Goal: Information Seeking & Learning: Learn about a topic

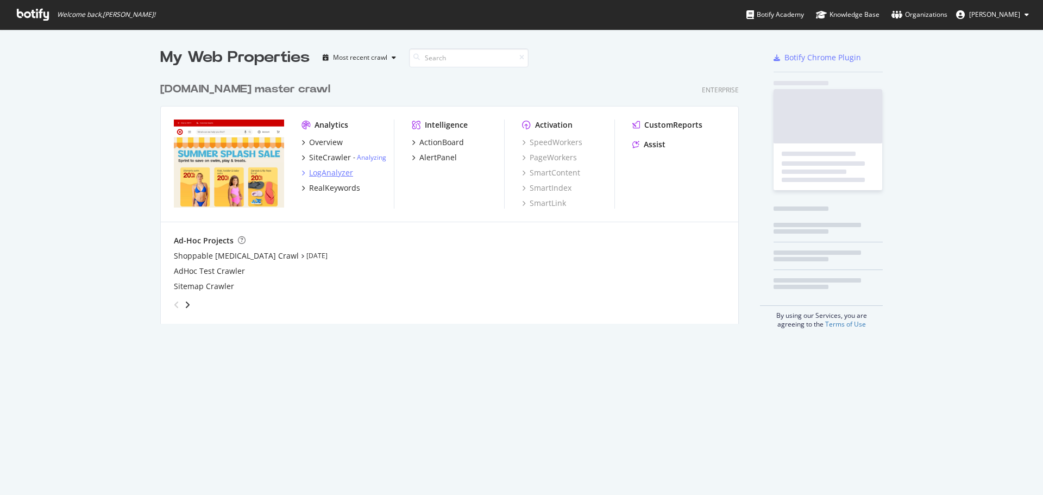
scroll to position [487, 1027]
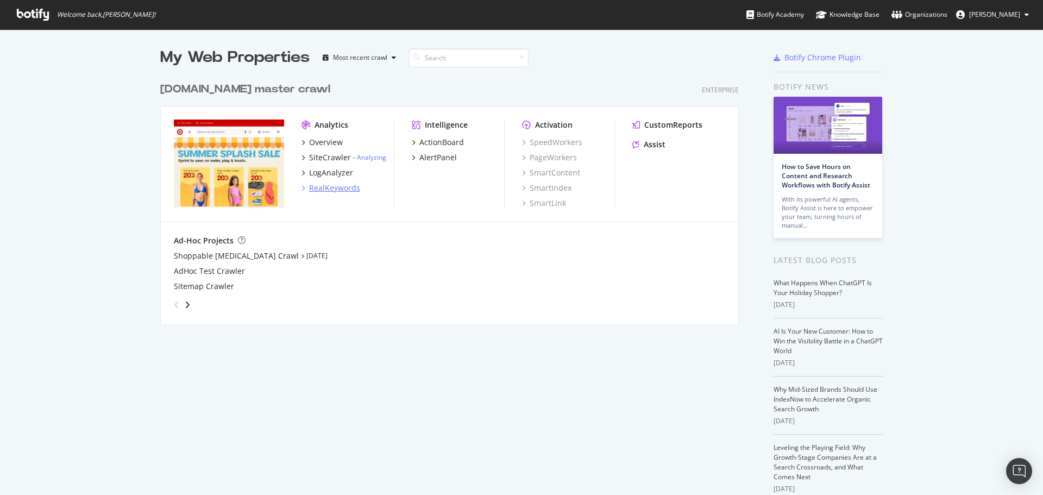
click at [320, 186] on div "RealKeywords" at bounding box center [334, 188] width 51 height 11
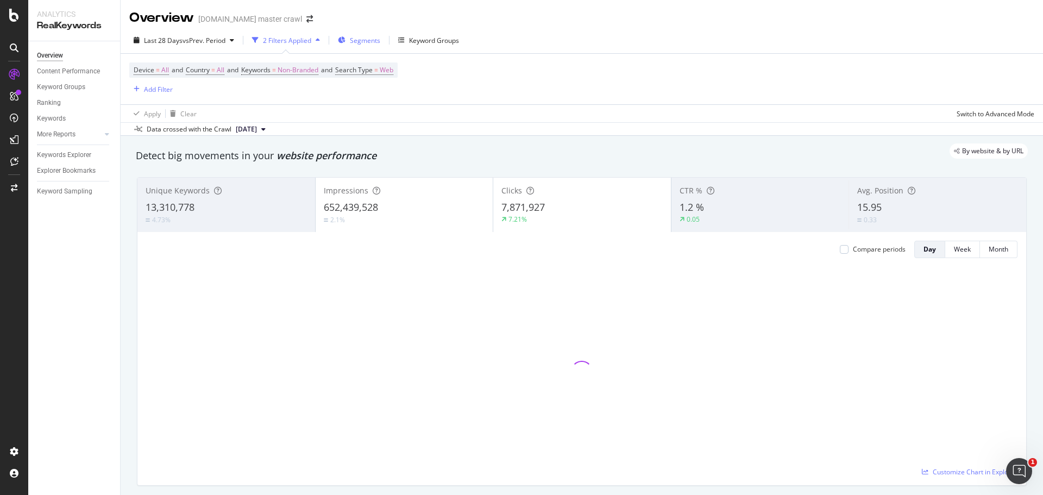
click at [355, 46] on div "Segments" at bounding box center [359, 40] width 42 height 16
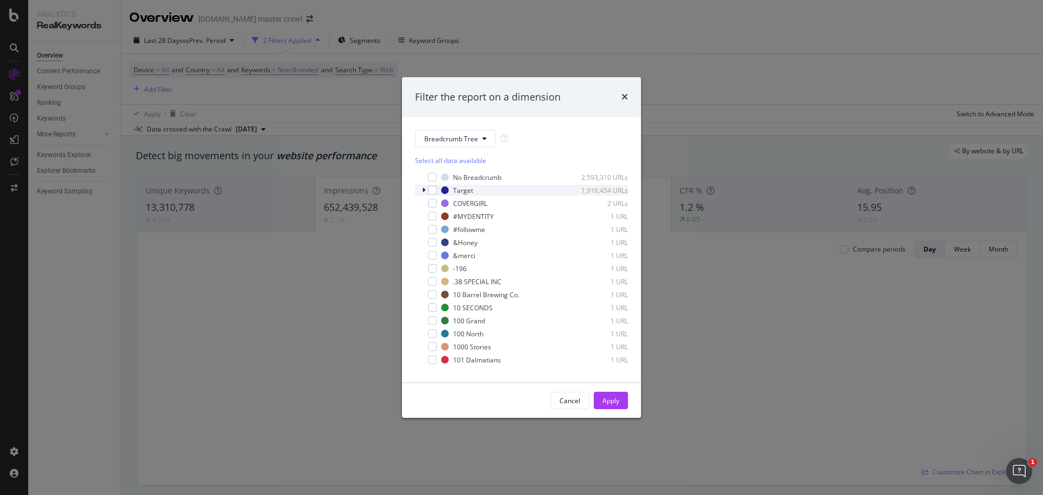
click at [424, 187] on icon "modal" at bounding box center [423, 190] width 3 height 7
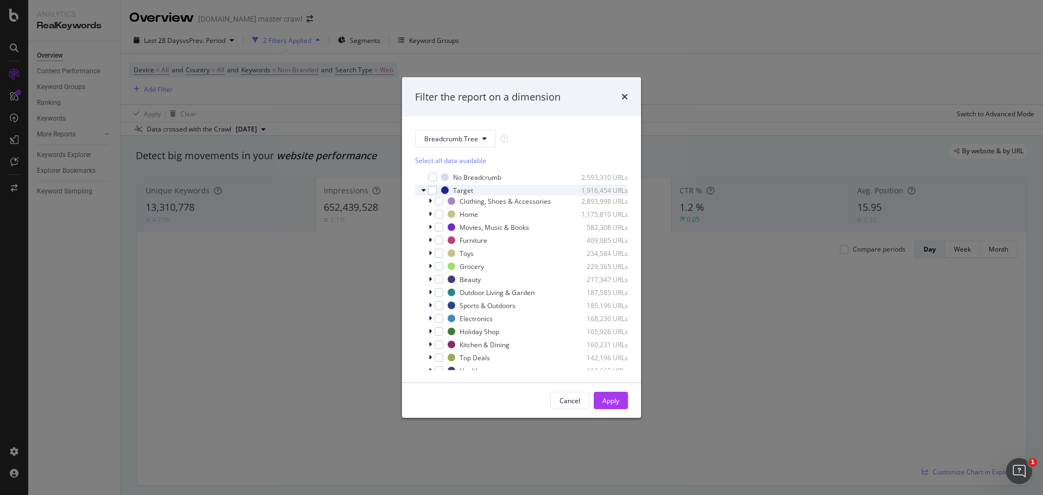
click at [426, 195] on div "modal" at bounding box center [425, 190] width 7 height 11
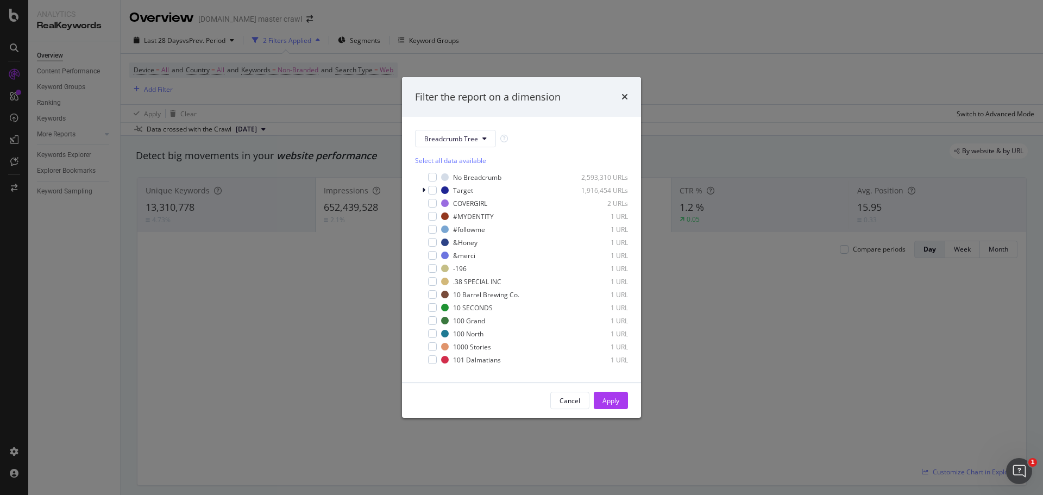
scroll to position [11, 0]
drag, startPoint x: 472, startPoint y: 349, endPoint x: 441, endPoint y: 363, distance: 34.0
click at [441, 363] on div "No Breadcrumb 2,593,310 URLs Target 1,916,454 URLs COVERGIRL 2 URLs #MYDENTITY …" at bounding box center [521, 265] width 213 height 209
click at [441, 363] on span "Show 15 more" at bounding box center [444, 364] width 40 height 9
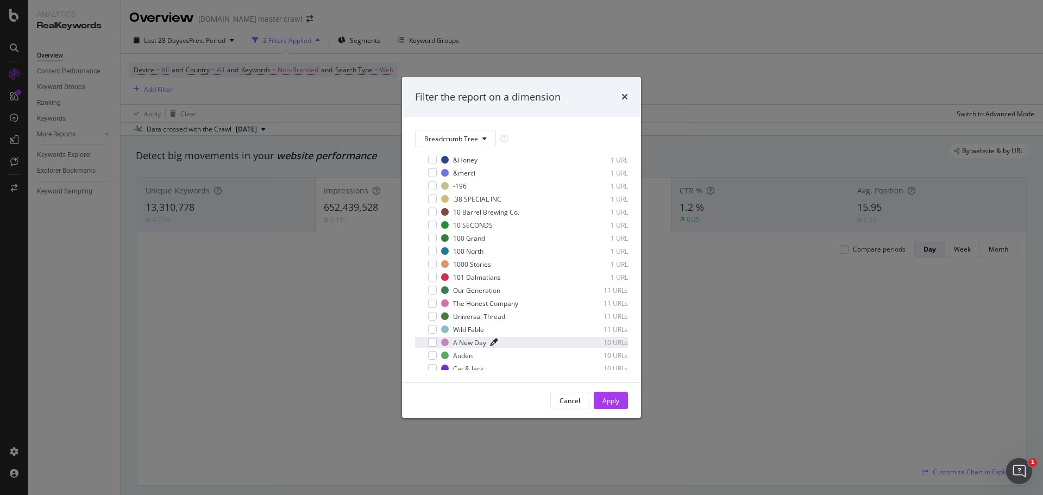
click at [494, 340] on icon "modal" at bounding box center [494, 342] width 8 height 8
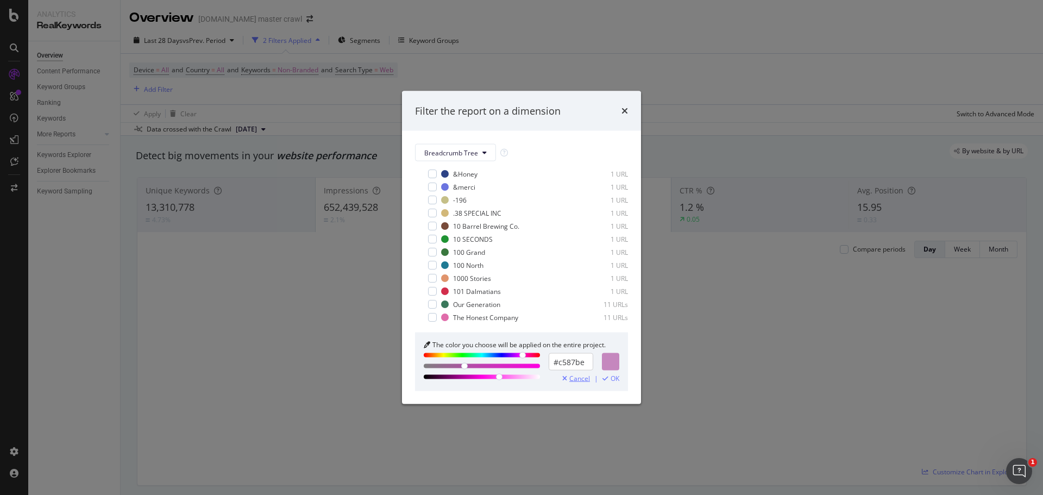
click at [580, 375] on span "Cancel" at bounding box center [579, 379] width 21 height 8
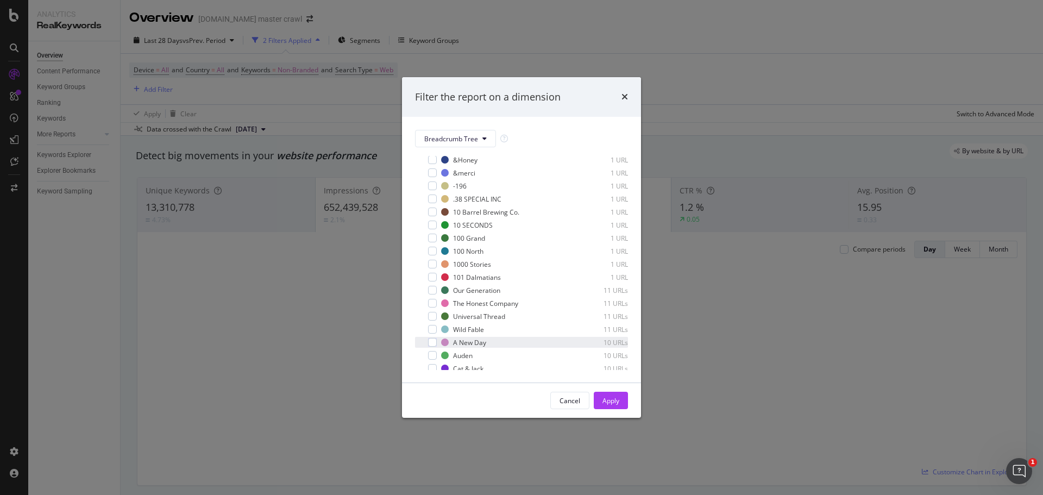
click at [440, 342] on div "A New Day 10 URLs" at bounding box center [521, 342] width 213 height 11
click at [436, 338] on div "modal" at bounding box center [432, 342] width 9 height 9
click at [612, 400] on div "Apply" at bounding box center [611, 400] width 17 height 9
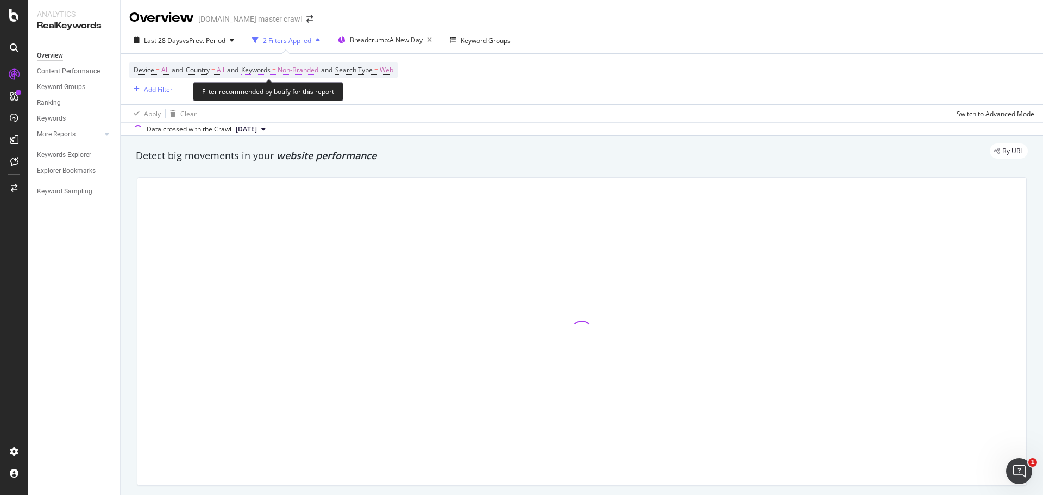
click at [310, 68] on span "Non-Branded" at bounding box center [298, 69] width 41 height 15
click at [301, 101] on div "Non-Branded" at bounding box center [286, 95] width 58 height 16
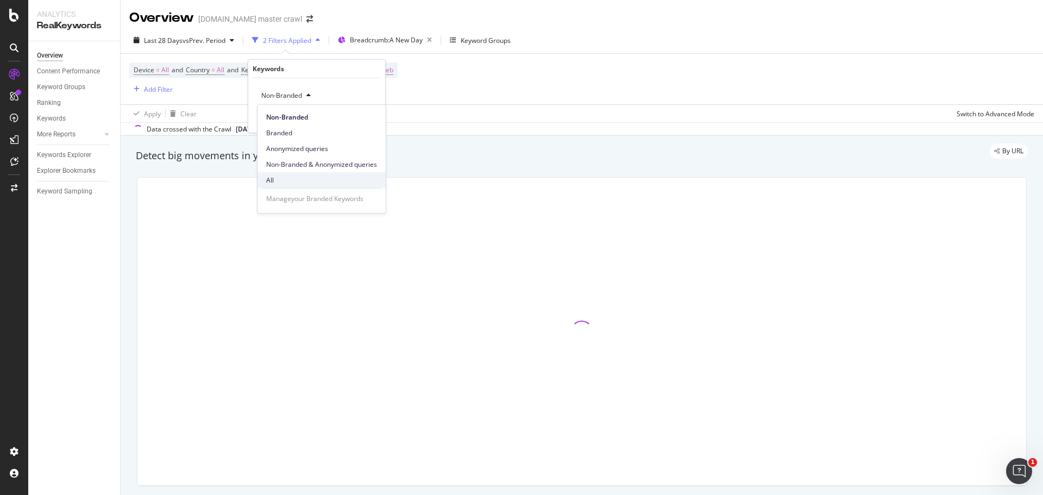
click at [280, 172] on div "All" at bounding box center [322, 180] width 128 height 16
click at [366, 117] on div "Apply" at bounding box center [368, 118] width 17 height 9
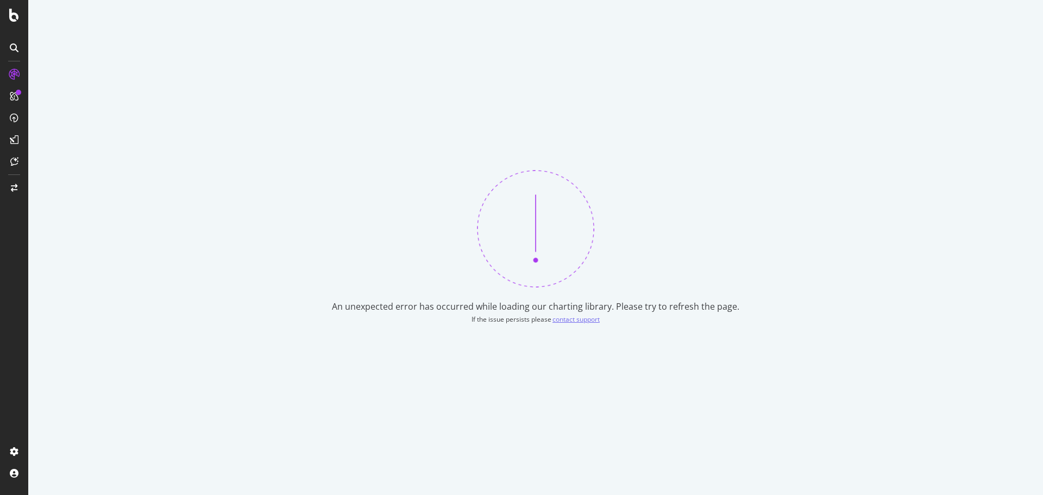
click at [562, 321] on div "contact support" at bounding box center [576, 319] width 47 height 9
click at [580, 257] on div "An unexpected error has occurred while loading our charting library. Please try…" at bounding box center [535, 247] width 1015 height 495
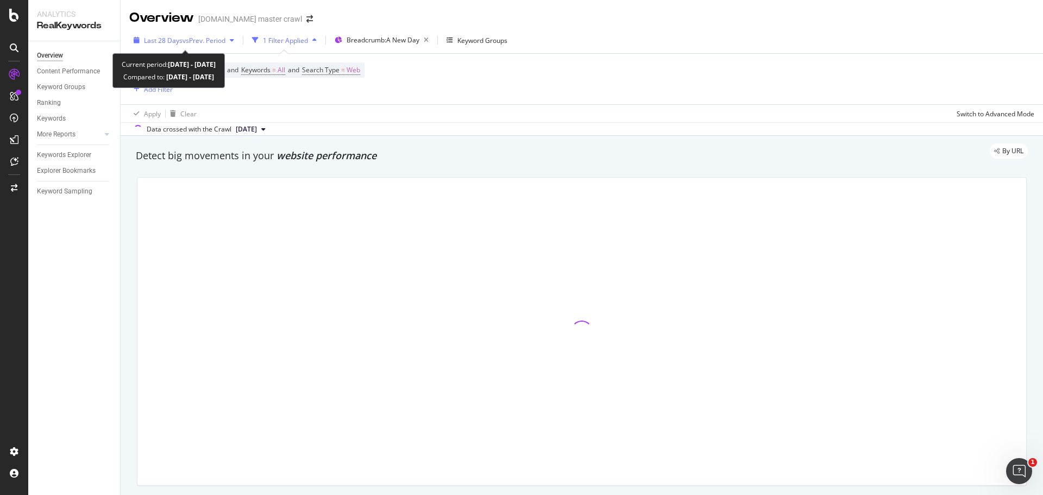
click at [204, 36] on span "vs Prev. Period" at bounding box center [204, 40] width 43 height 9
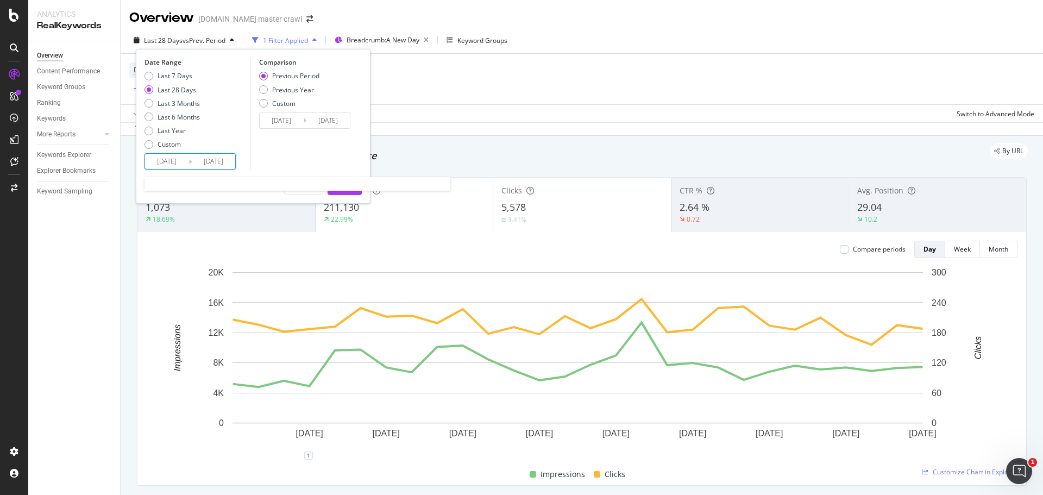
click at [173, 156] on input "[DATE]" at bounding box center [166, 161] width 43 height 15
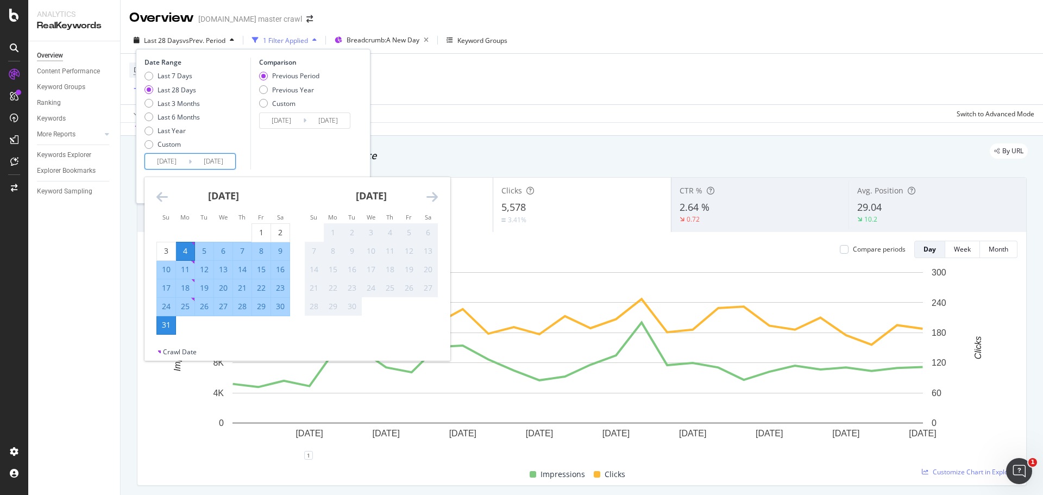
click at [168, 194] on div "[DATE]" at bounding box center [223, 200] width 134 height 46
click at [165, 194] on div "July 2025 1 2 3 4 5 6 7 8 9 10 11 12 13 14 15 16 17 18 19 20 21 22 23 24 25 26 …" at bounding box center [297, 262] width 305 height 170
click at [165, 194] on icon "Move backward to switch to the previous month." at bounding box center [161, 196] width 11 height 13
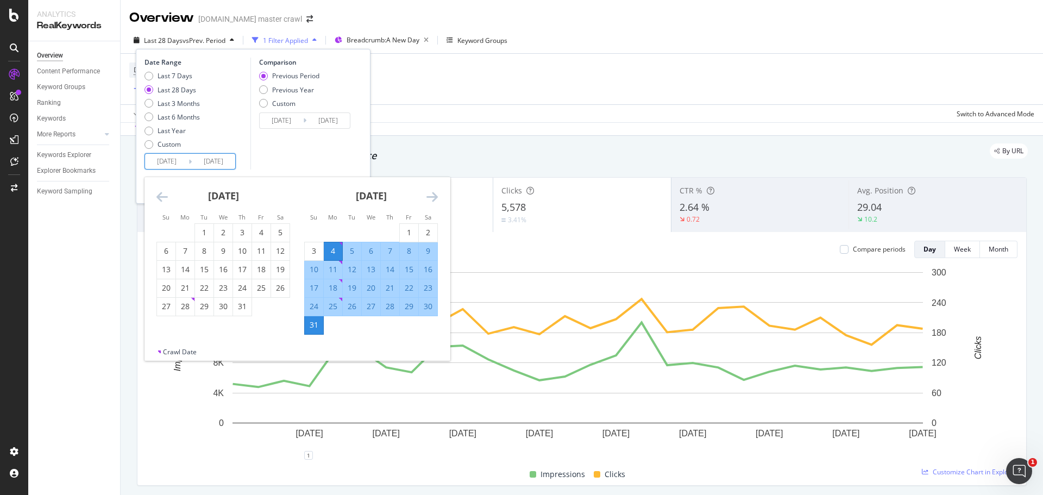
click at [165, 194] on icon "Move backward to switch to the previous month." at bounding box center [161, 196] width 11 height 13
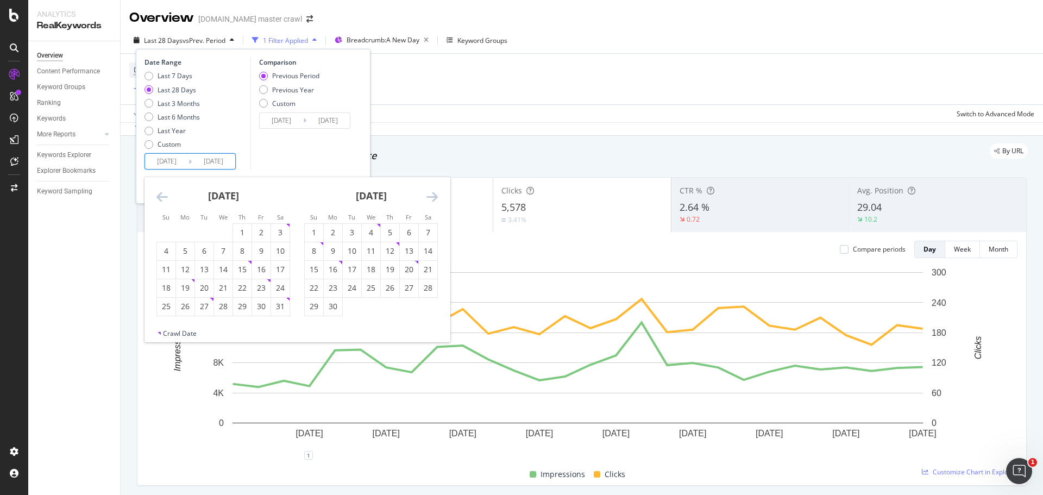
click at [165, 194] on icon "Move backward to switch to the previous month." at bounding box center [161, 196] width 11 height 13
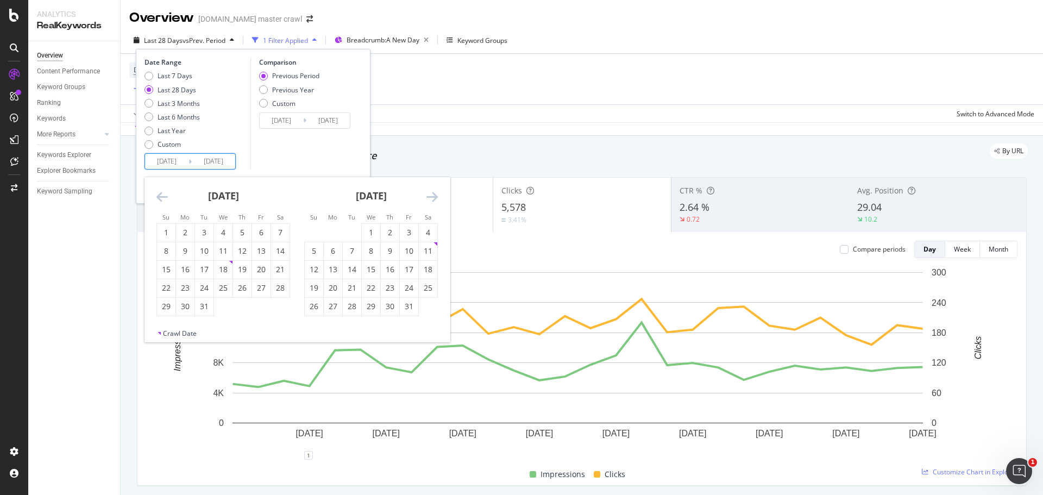
click at [165, 194] on icon "Move backward to switch to the previous month." at bounding box center [161, 196] width 11 height 13
click at [171, 237] on div "1" at bounding box center [166, 232] width 18 height 11
type input "2024/09/01"
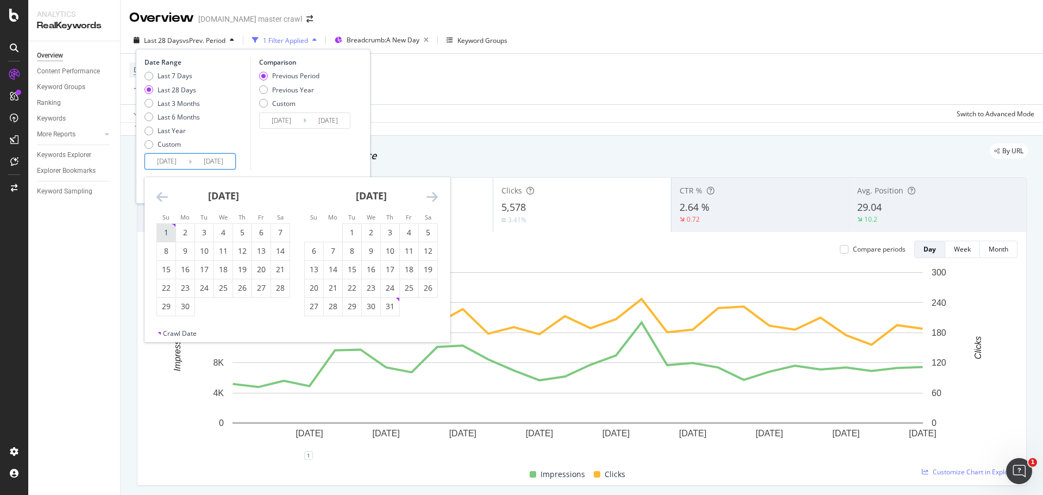
type input "2023/09/02"
type input "2024/08/31"
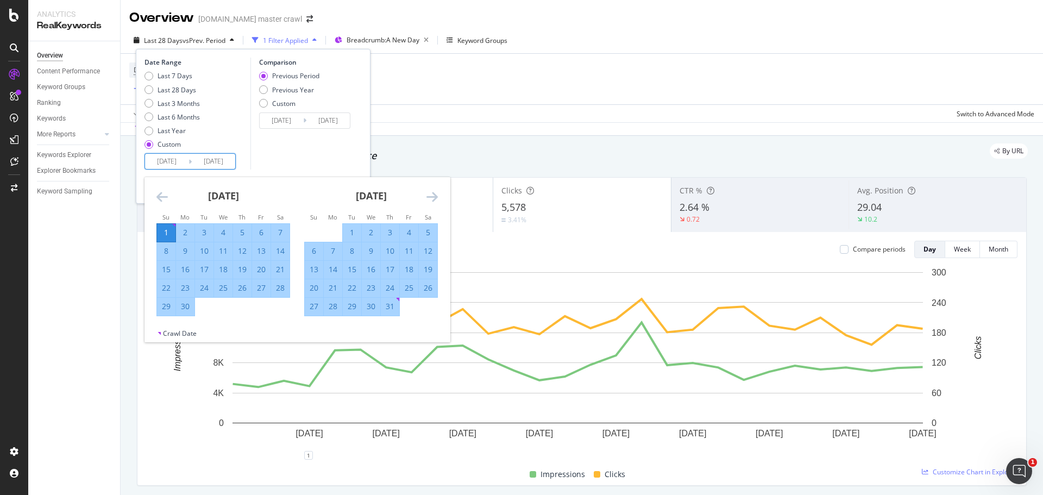
click at [432, 198] on icon "Move forward to switch to the next month." at bounding box center [432, 196] width 11 height 13
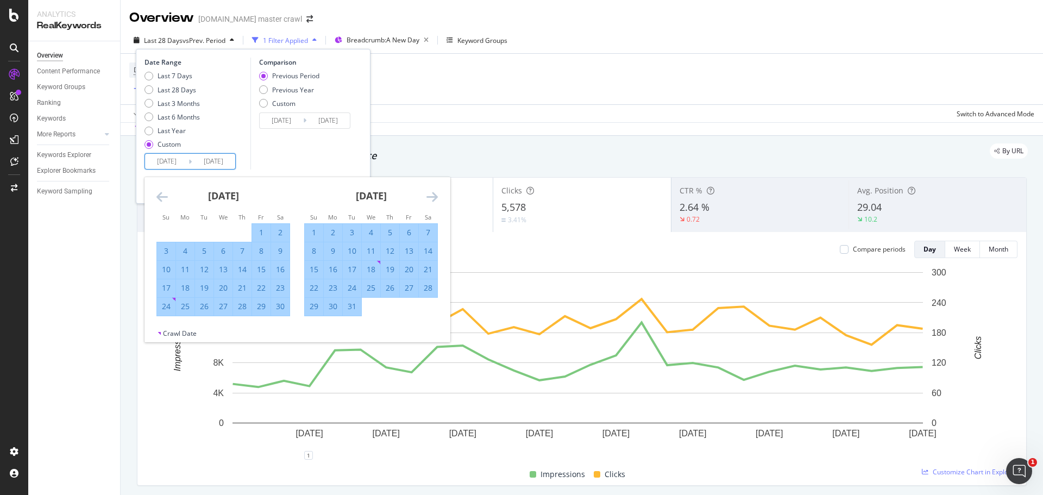
click at [432, 195] on icon "Move forward to switch to the next month." at bounding box center [432, 196] width 11 height 13
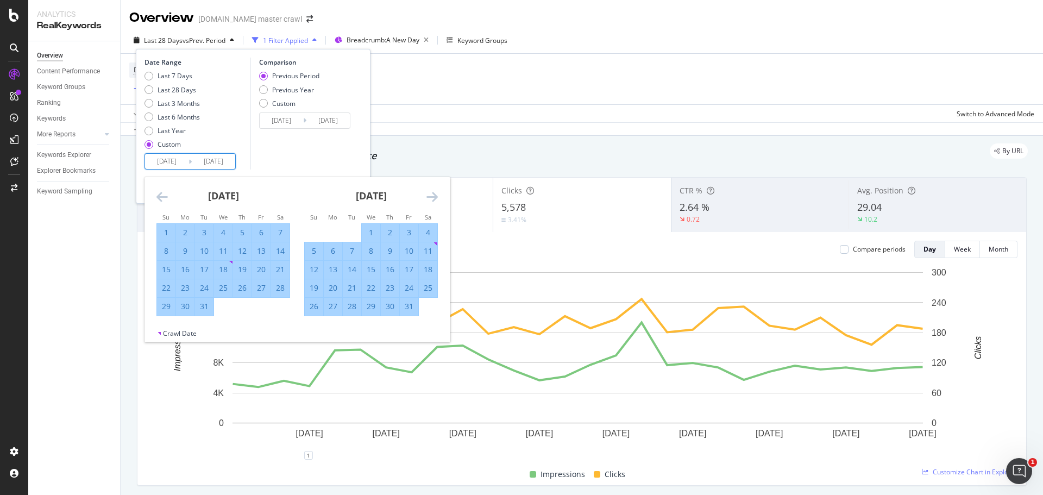
click at [427, 232] on div "4" at bounding box center [428, 232] width 18 height 11
type input "2025/01/04"
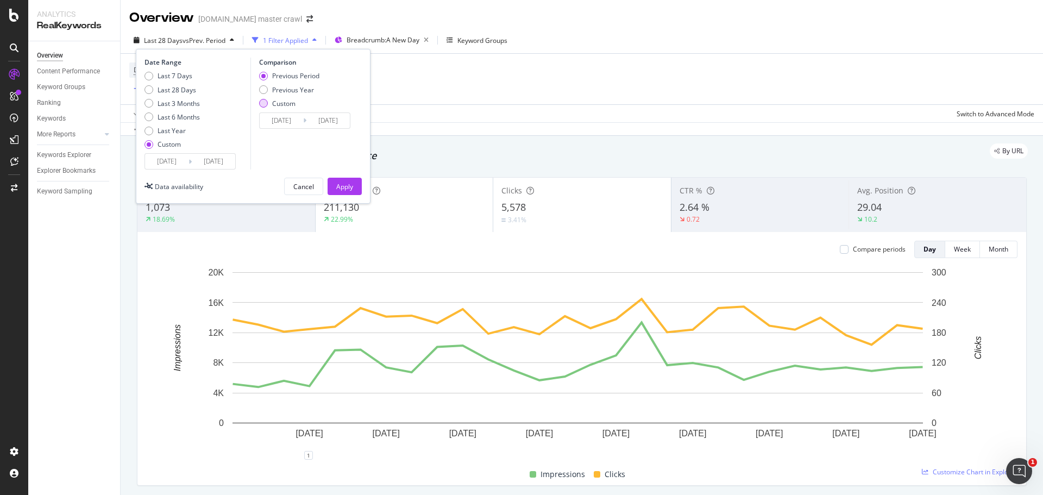
click at [264, 104] on div "Custom" at bounding box center [263, 103] width 9 height 9
click at [291, 118] on input "2024/04/28" at bounding box center [281, 120] width 43 height 15
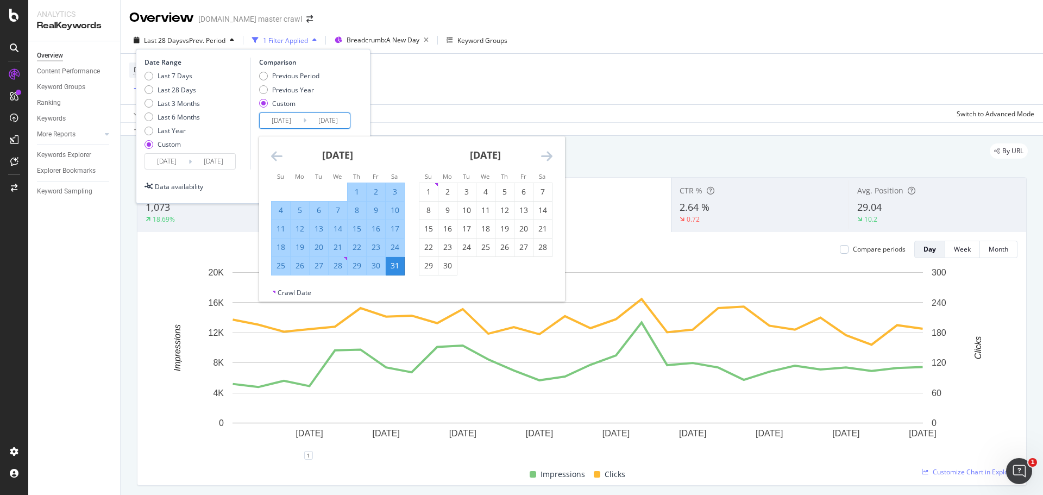
click at [290, 158] on div "August 2024" at bounding box center [338, 159] width 134 height 46
click at [282, 156] on icon "Move backward to switch to the previous month." at bounding box center [276, 155] width 11 height 13
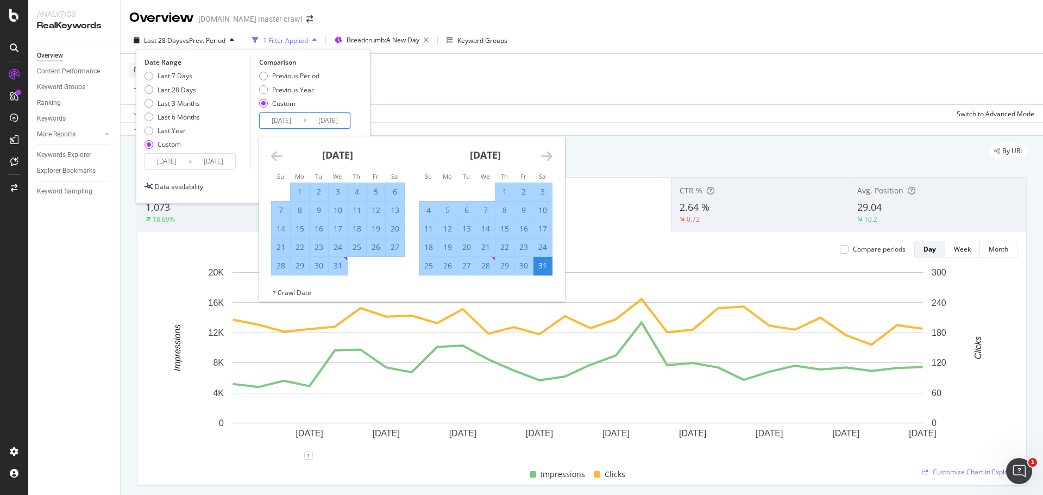
click at [282, 156] on icon "Move backward to switch to the previous month." at bounding box center [276, 155] width 11 height 13
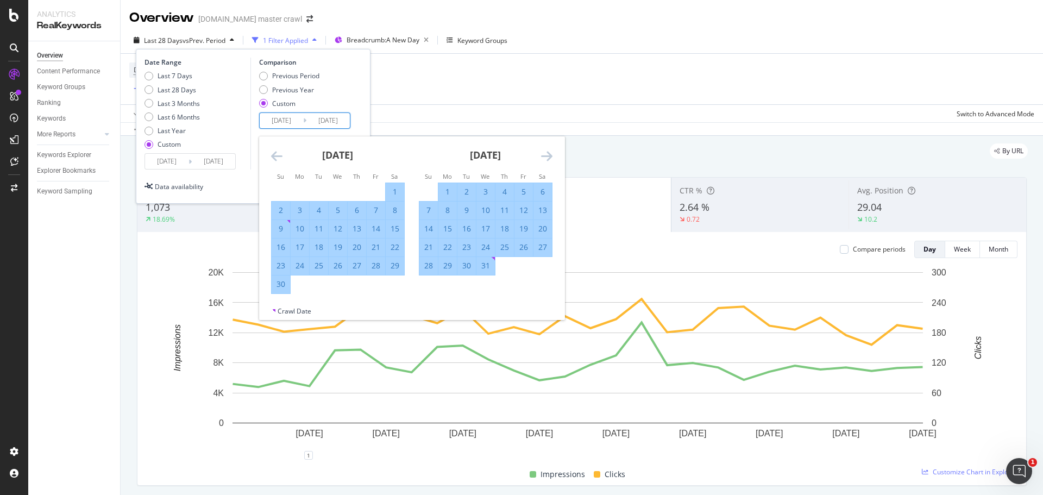
click at [282, 156] on icon "Move backward to switch to the previous month." at bounding box center [276, 155] width 11 height 13
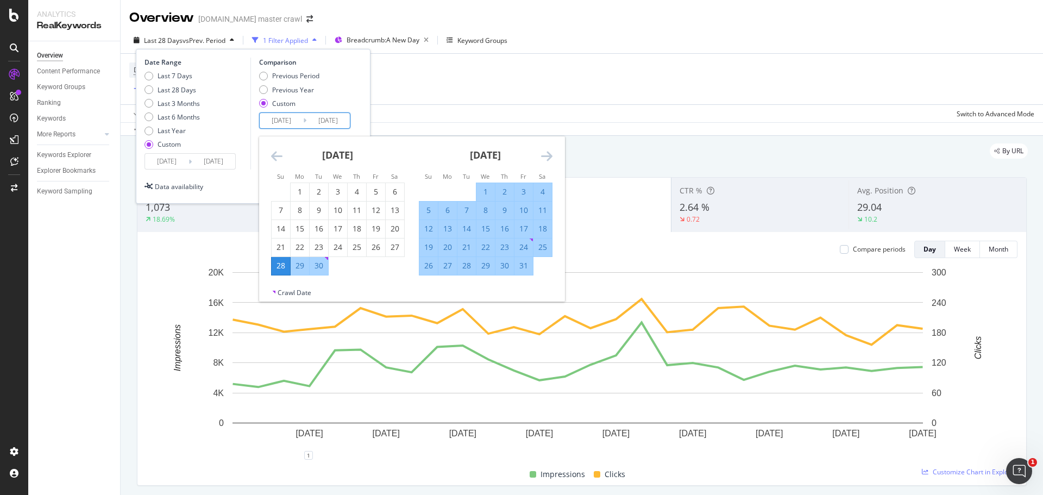
click at [282, 156] on icon "Move backward to switch to the previous month." at bounding box center [276, 155] width 11 height 13
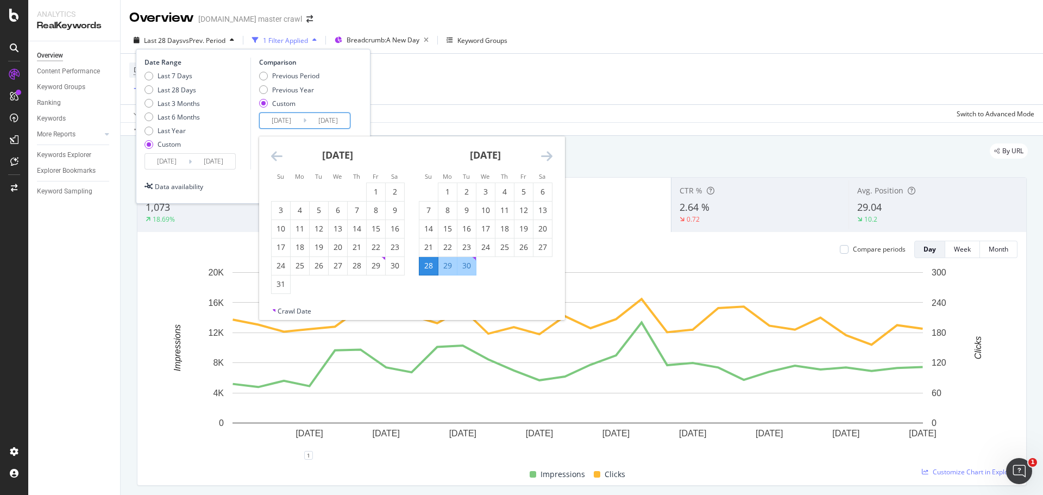
click at [282, 156] on icon "Move backward to switch to the previous month." at bounding box center [276, 155] width 11 height 13
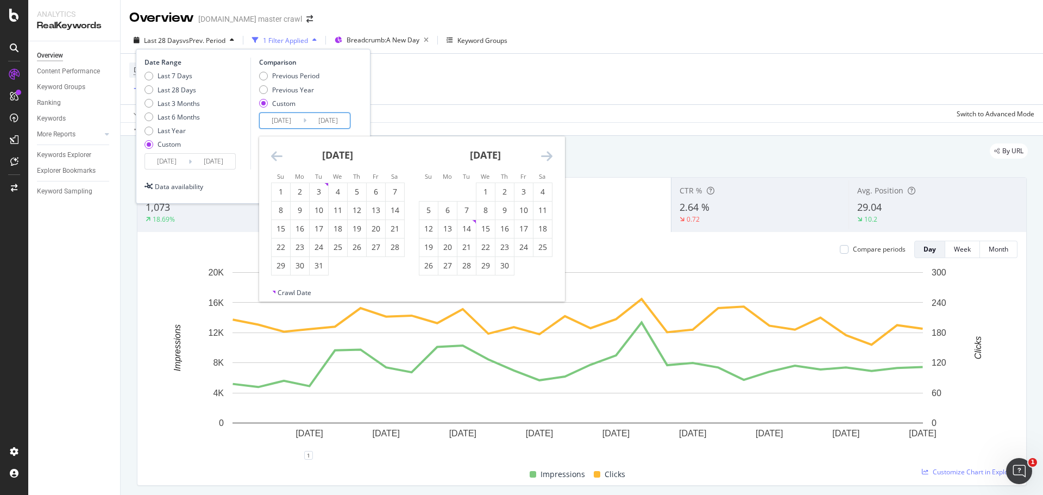
click at [282, 156] on icon "Move backward to switch to the previous month." at bounding box center [276, 155] width 11 height 13
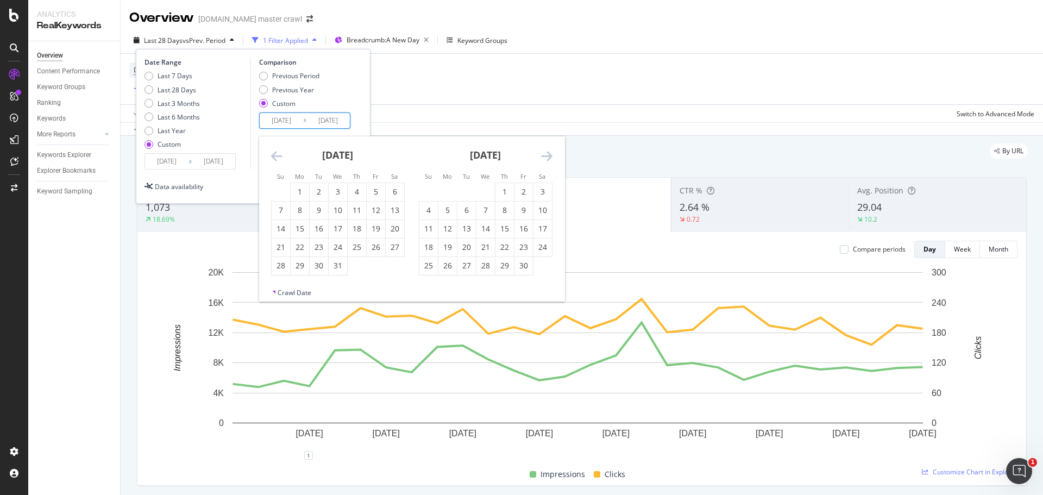
click at [282, 156] on icon "Move backward to switch to the previous month." at bounding box center [276, 155] width 11 height 13
click at [551, 156] on icon "Move forward to switch to the next month." at bounding box center [546, 155] width 11 height 13
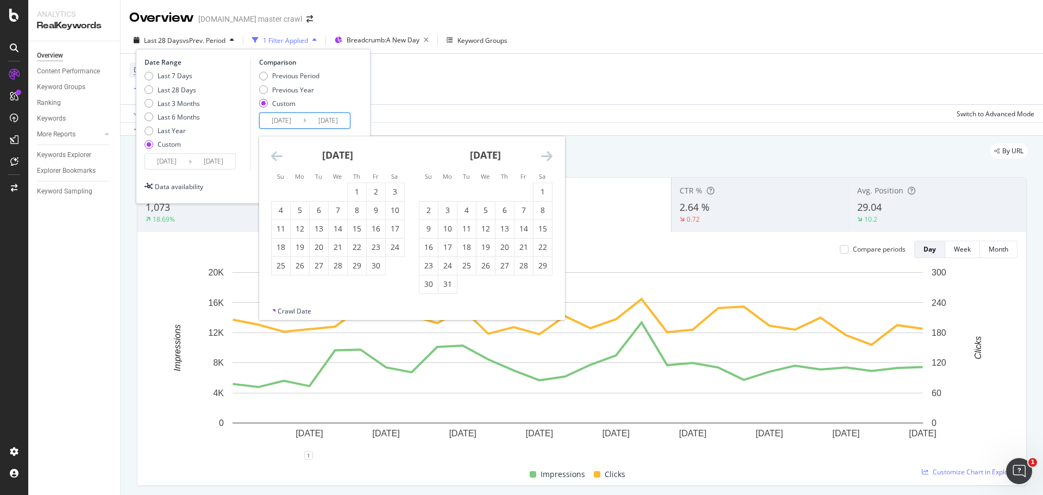
click at [551, 156] on icon "Move forward to switch to the next month." at bounding box center [546, 155] width 11 height 13
click at [284, 204] on div "3" at bounding box center [281, 211] width 18 height 18
type input "2023/09/03"
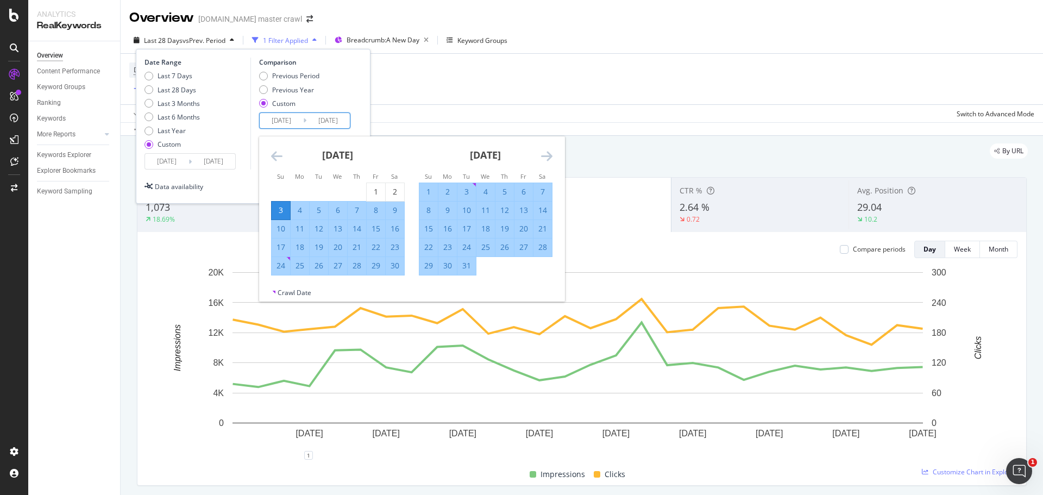
click at [546, 155] on icon "Move forward to switch to the next month." at bounding box center [546, 155] width 11 height 13
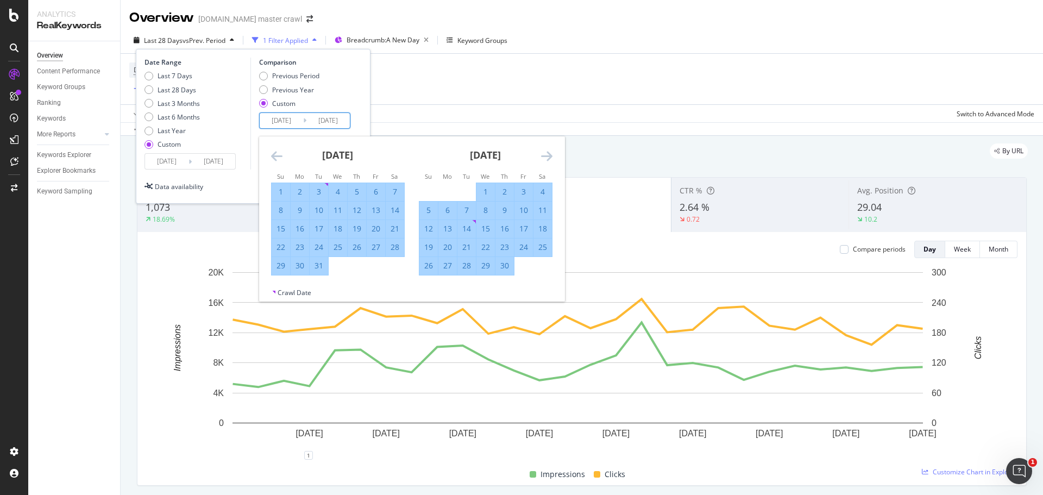
click at [546, 155] on icon "Move forward to switch to the next month." at bounding box center [546, 155] width 11 height 13
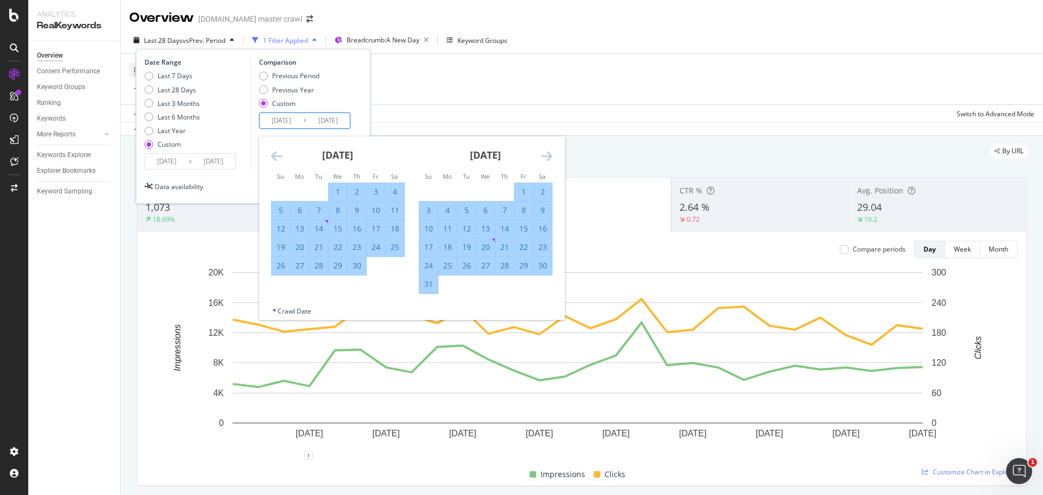
click at [543, 155] on icon "Move forward to switch to the next month." at bounding box center [546, 155] width 11 height 13
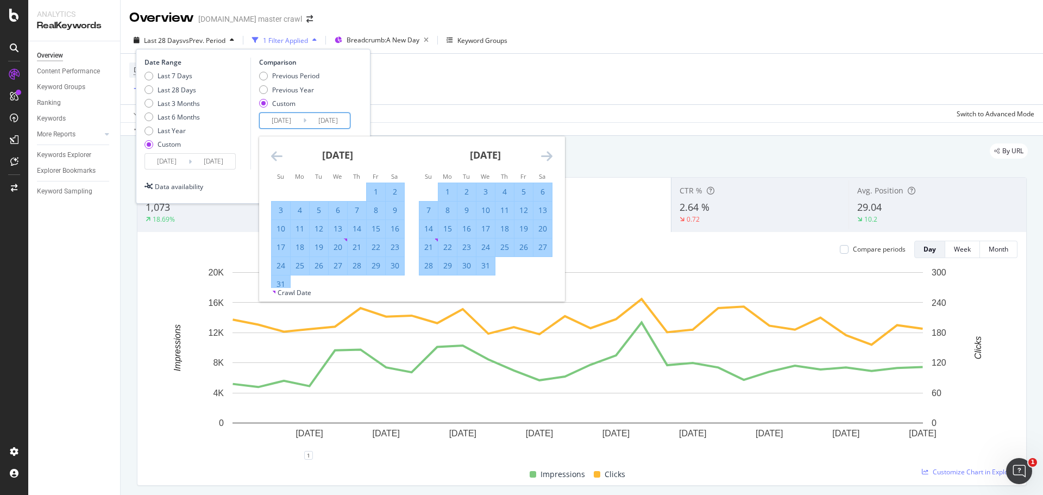
click at [546, 190] on div "6" at bounding box center [543, 191] width 18 height 11
type input "2024/01/06"
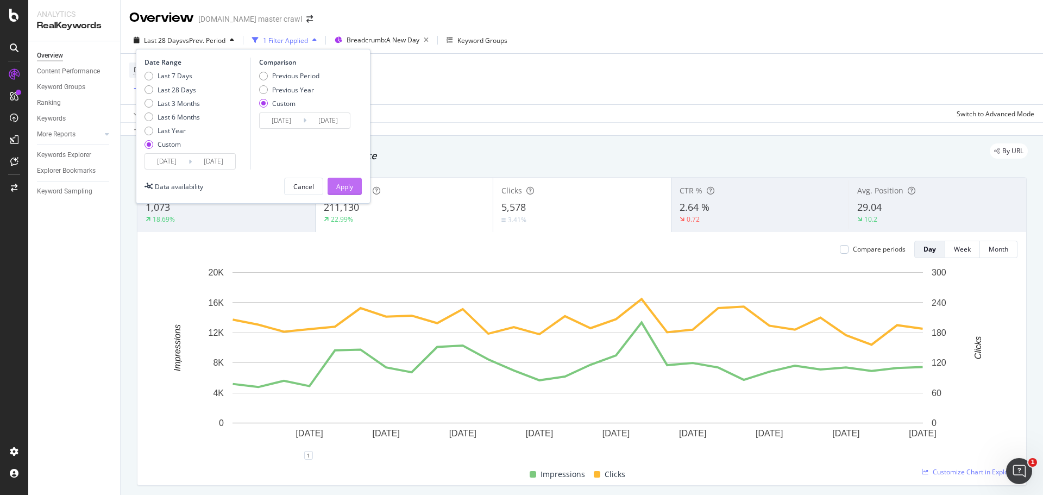
click at [344, 191] on div "Apply" at bounding box center [344, 186] width 17 height 16
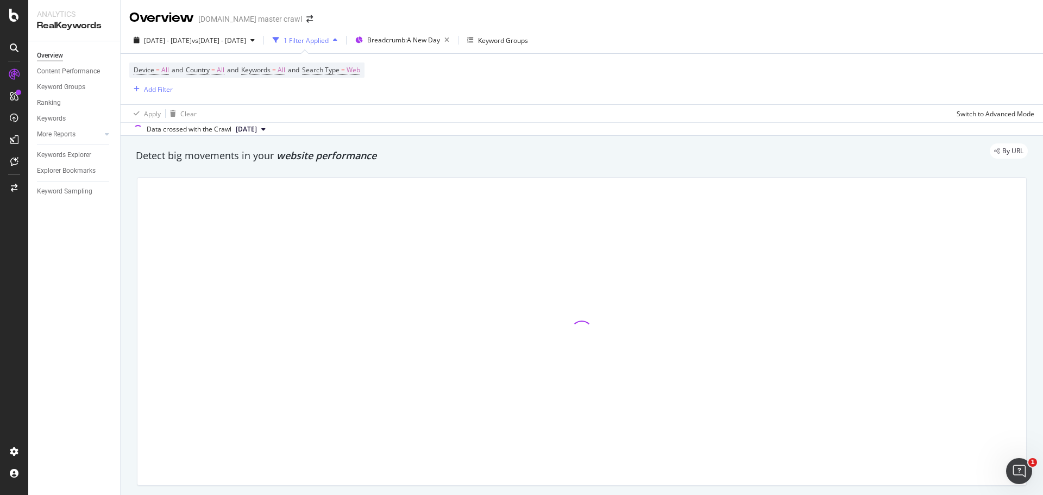
click at [590, 211] on div at bounding box center [581, 332] width 889 height 308
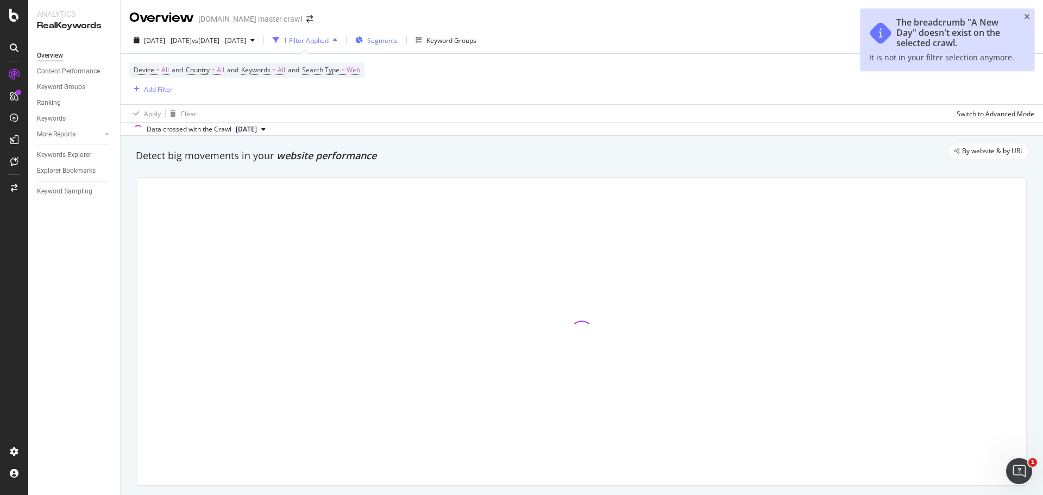
click at [398, 36] on span "Segments" at bounding box center [382, 40] width 30 height 9
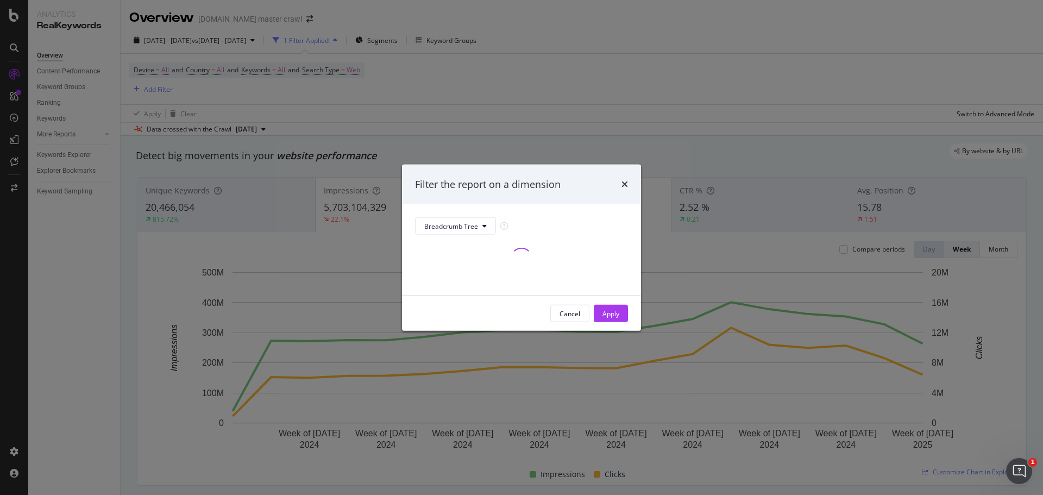
click at [622, 189] on div "times" at bounding box center [625, 184] width 7 height 14
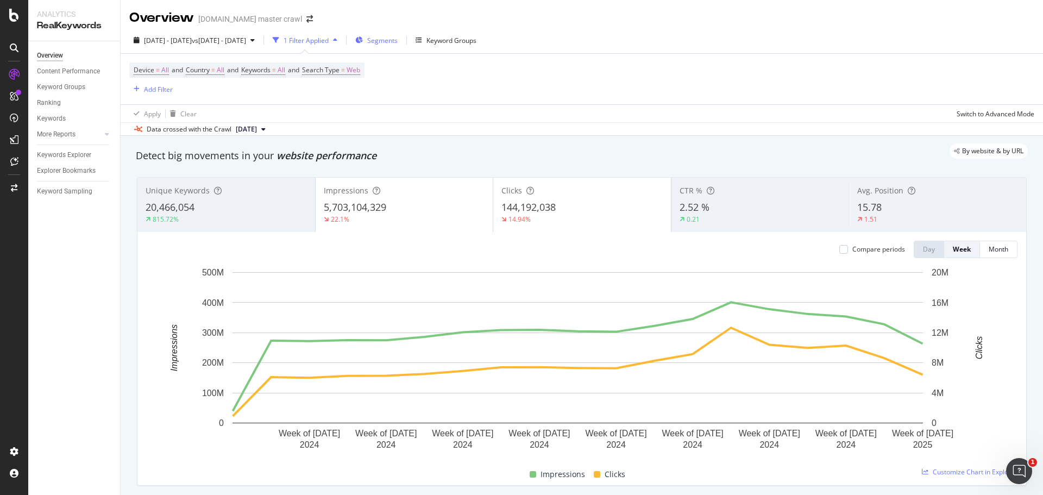
click at [398, 43] on span "Segments" at bounding box center [382, 40] width 30 height 9
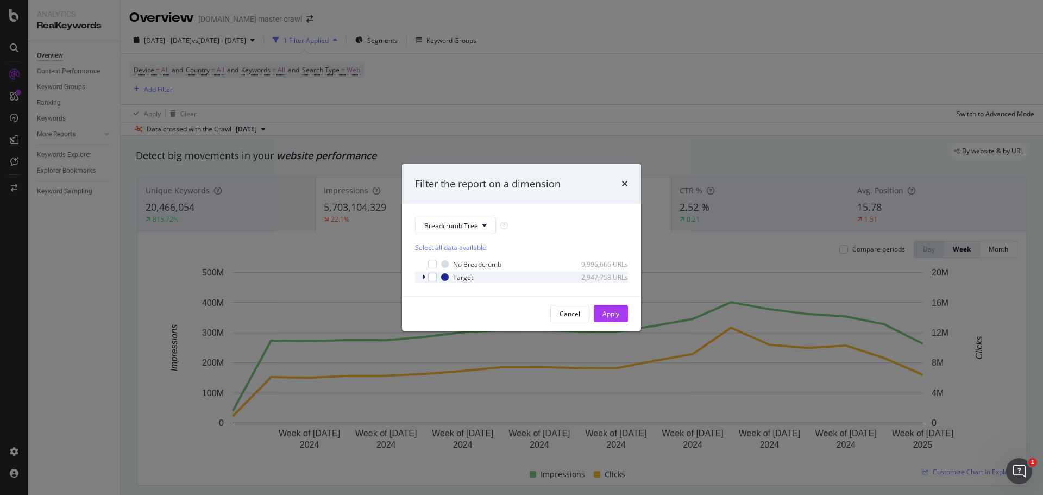
click at [421, 279] on div "Target 2,947,758 URLs" at bounding box center [521, 277] width 213 height 11
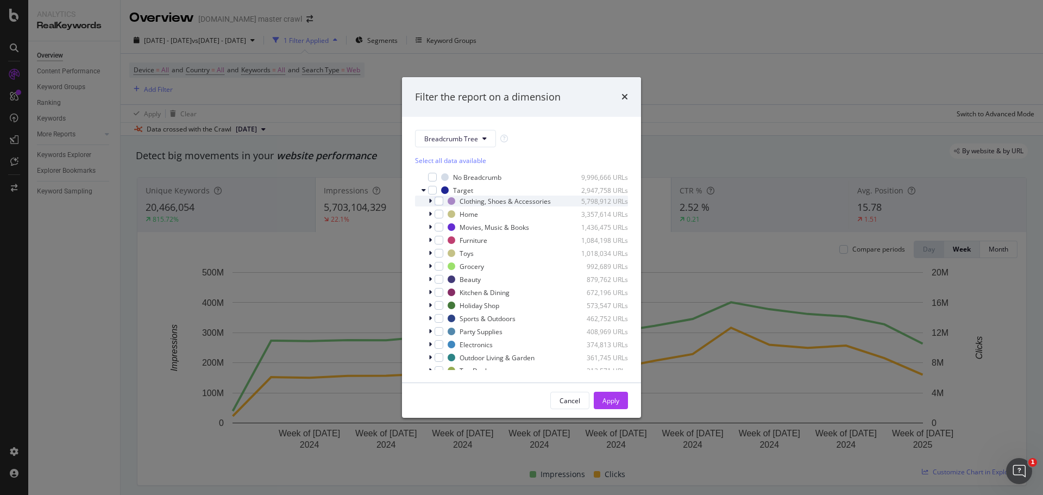
click at [428, 203] on div "modal" at bounding box center [431, 201] width 7 height 11
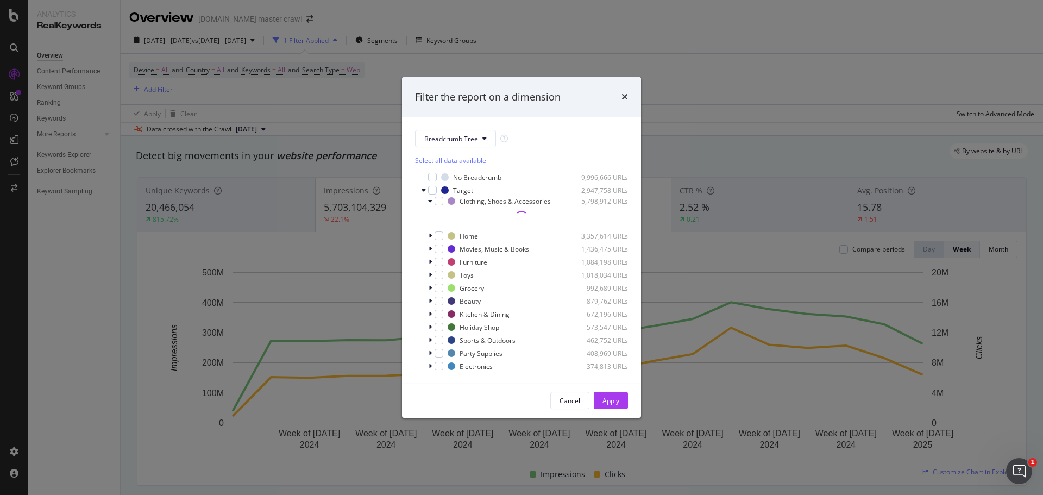
scroll to position [57, 0]
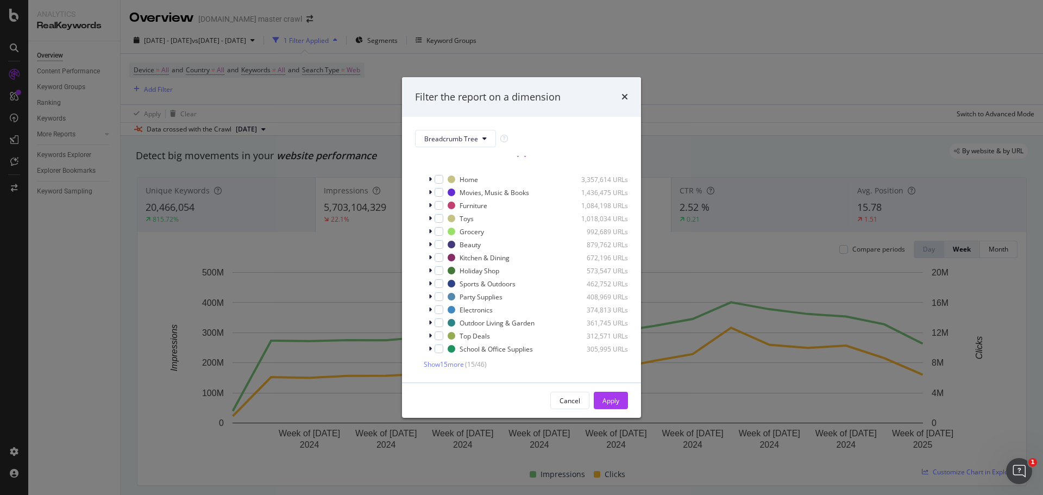
click at [473, 372] on div "Breadcrumb Tree Select all data available No Breadcrumb 9,996,666 URLs Target 2…" at bounding box center [521, 250] width 239 height 266
click at [460, 369] on div "Show 15 more ( 15 / 46 )" at bounding box center [521, 364] width 213 height 11
click at [442, 366] on span "Show 15 more" at bounding box center [444, 364] width 40 height 9
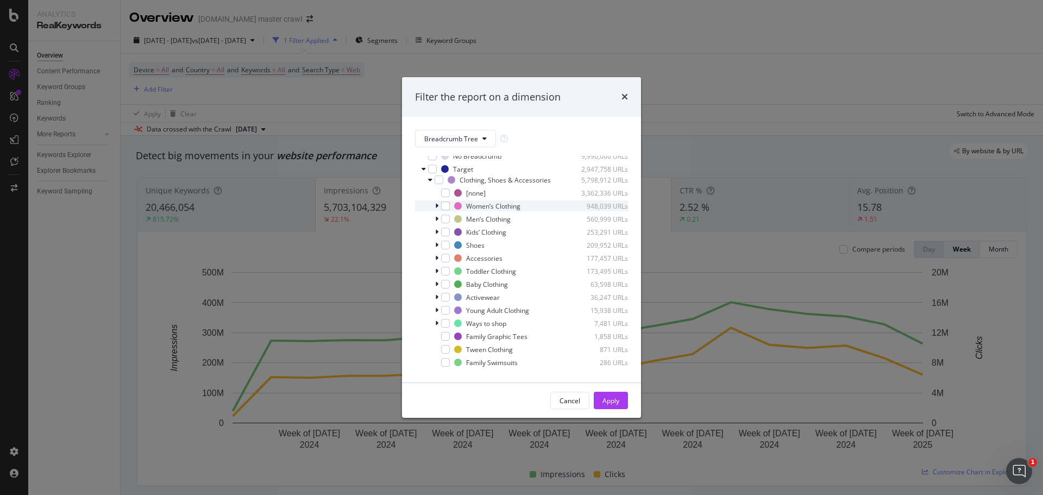
click at [436, 206] on icon "modal" at bounding box center [436, 206] width 3 height 7
click at [442, 231] on icon "modal" at bounding box center [443, 232] width 3 height 7
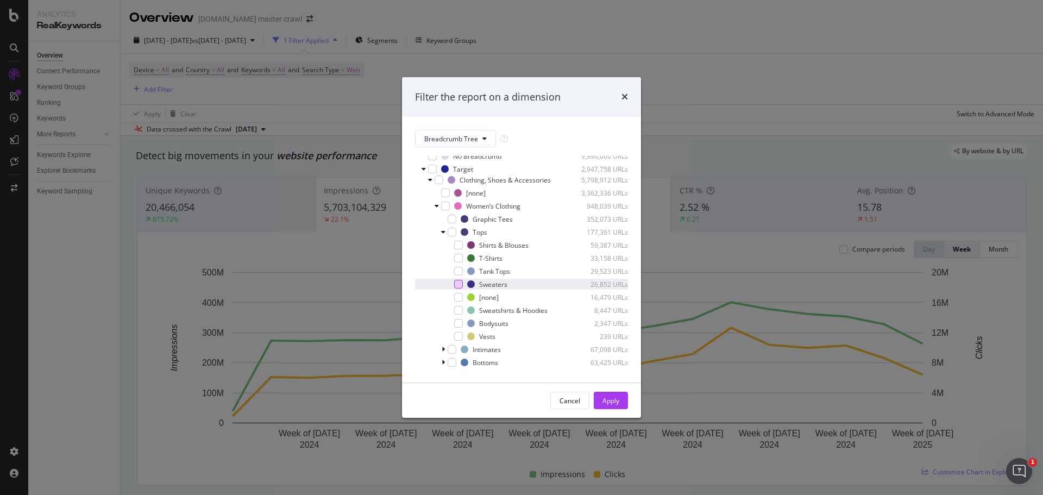
click at [455, 283] on div "modal" at bounding box center [458, 284] width 9 height 9
click at [615, 403] on div "Apply" at bounding box center [611, 400] width 17 height 9
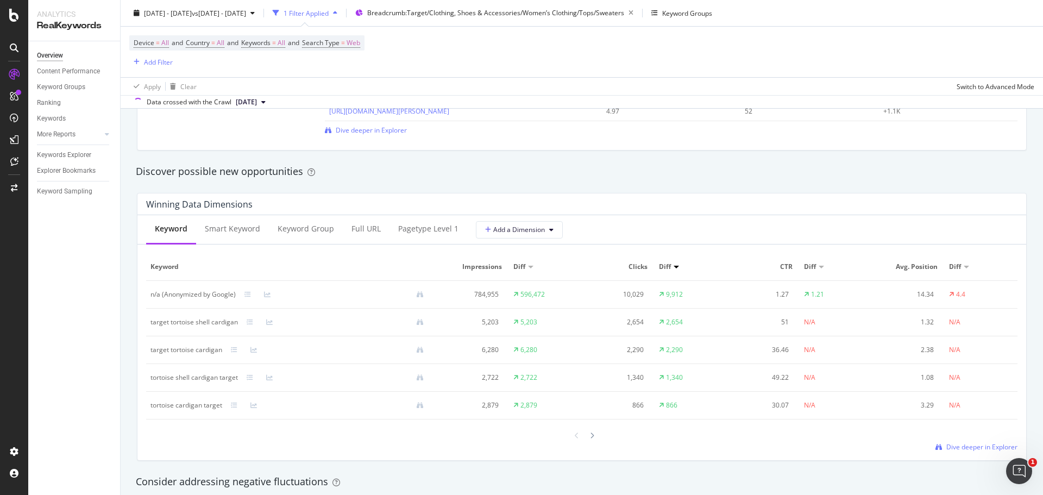
scroll to position [904, 0]
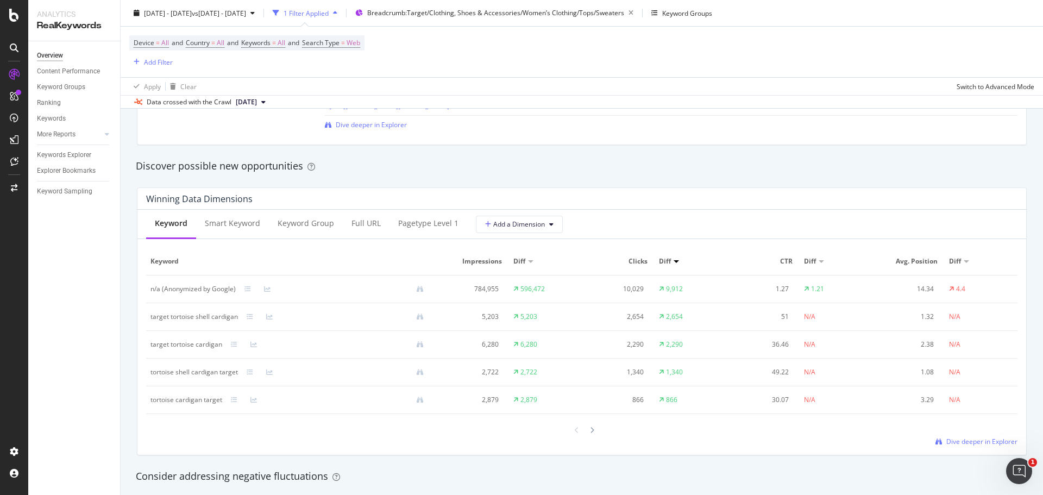
drag, startPoint x: 1034, startPoint y: 254, endPoint x: 1043, endPoint y: 266, distance: 14.8
click at [1043, 266] on div "Overview target.com master crawl 2024 Sep. 1st - 2025 Jan. 4th vs 2023 Sep. 3rd…" at bounding box center [582, 247] width 923 height 495
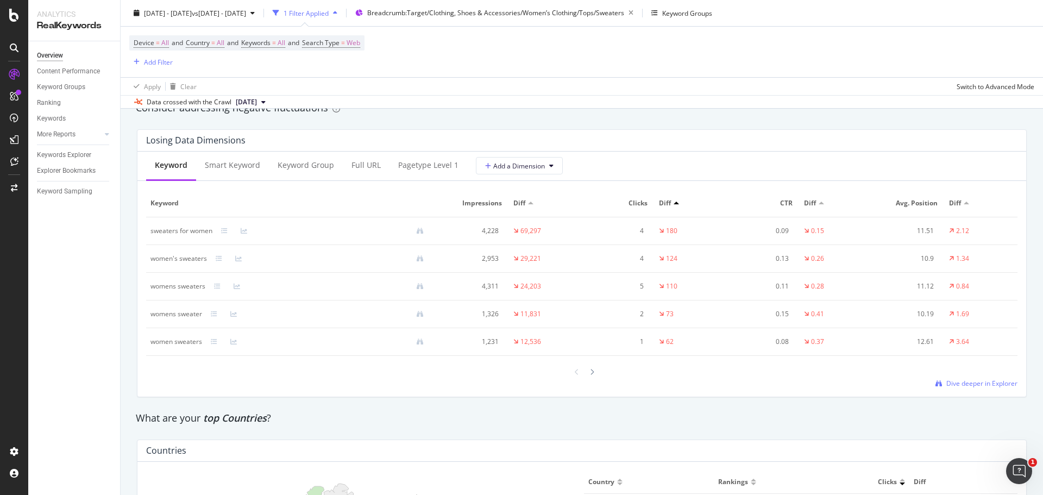
scroll to position [1264, 0]
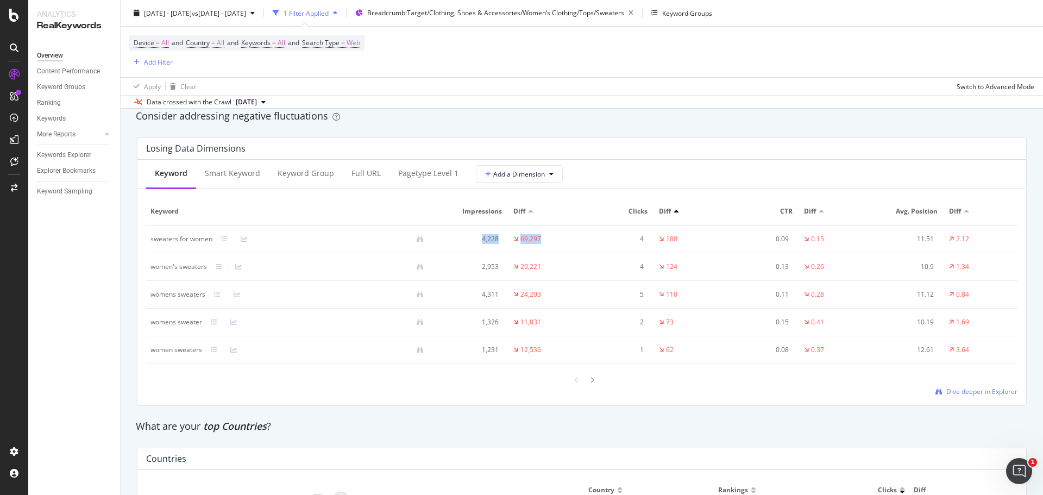
drag, startPoint x: 471, startPoint y: 237, endPoint x: 549, endPoint y: 248, distance: 78.5
click at [549, 248] on tr "sweaters for women 4,228 69,297 4 180 0.09 0.15 11.51 2.12" at bounding box center [582, 239] width 872 height 28
click at [549, 248] on td "69,297" at bounding box center [545, 239] width 73 height 28
drag, startPoint x: 543, startPoint y: 240, endPoint x: 513, endPoint y: 243, distance: 30.5
click at [513, 243] on td "69,297" at bounding box center [545, 239] width 73 height 28
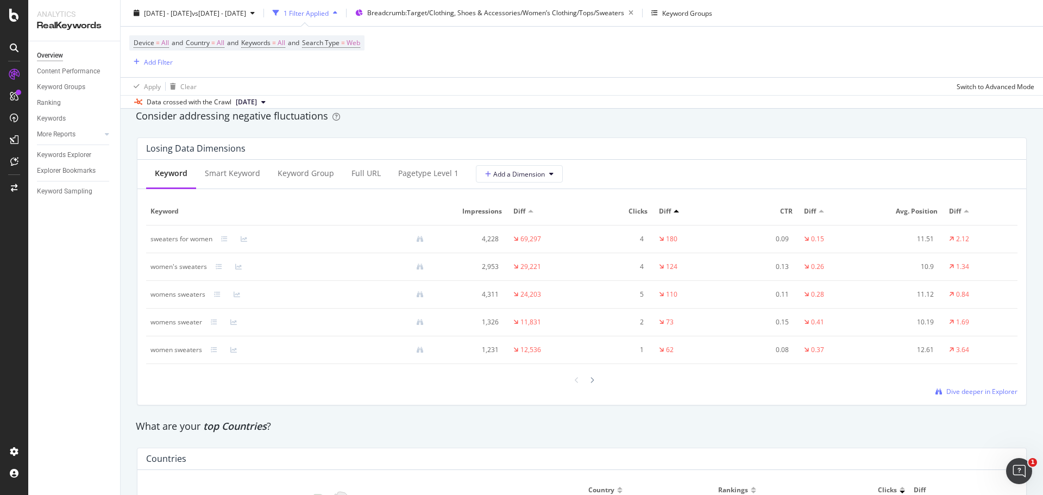
click at [701, 89] on div "Apply Clear Switch to Advanced Mode" at bounding box center [582, 86] width 923 height 18
drag, startPoint x: 145, startPoint y: 202, endPoint x: 258, endPoint y: 225, distance: 116.0
click at [258, 225] on div "Keyword Smart Keyword Keyword Group Full URL pagetype Level 1 Add a Dimension K…" at bounding box center [581, 282] width 889 height 245
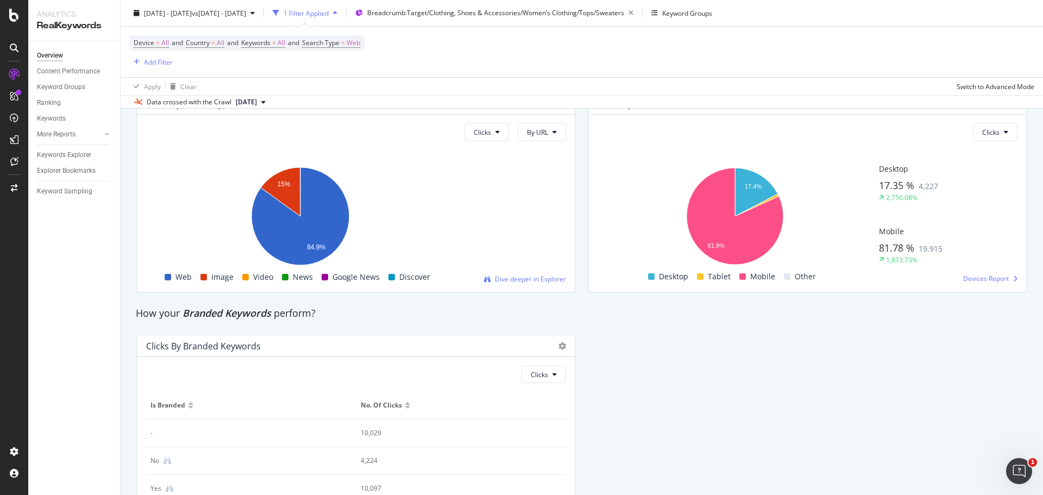
scroll to position [1948, 0]
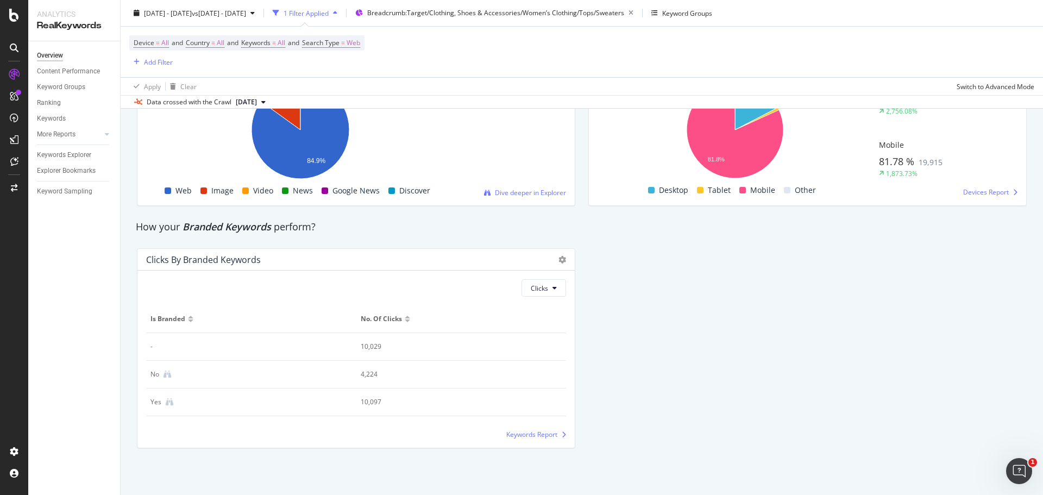
click at [553, 440] on div "Clicks Is Branded No. of Clicks - 10,029 No 4,224 Yes 10,097 Keywords Report" at bounding box center [355, 359] width 437 height 177
click at [547, 436] on span "Keywords Report" at bounding box center [531, 434] width 51 height 9
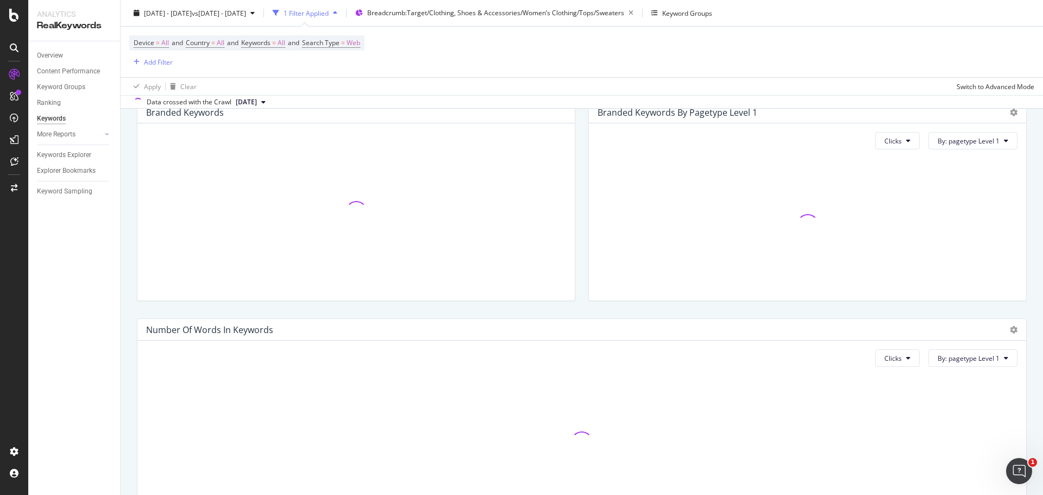
scroll to position [185, 0]
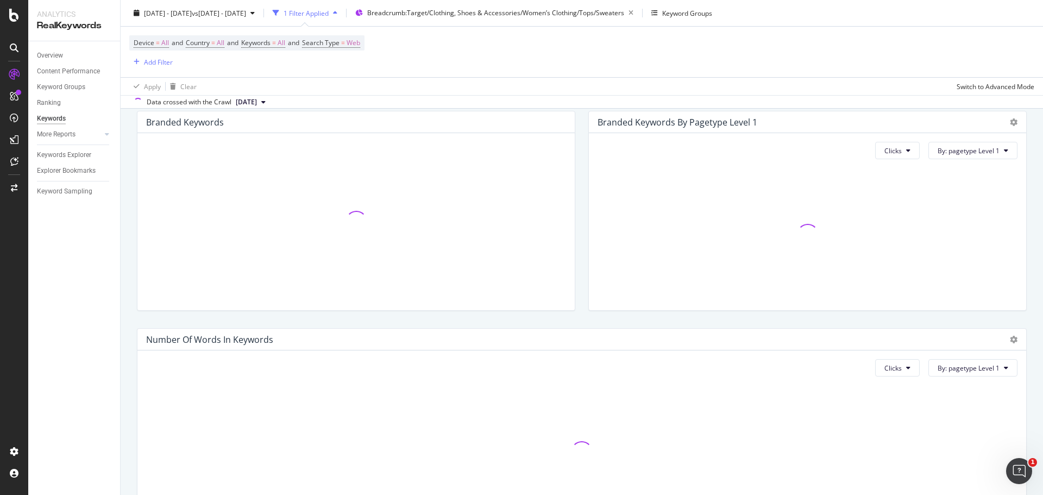
drag, startPoint x: 1030, startPoint y: 256, endPoint x: 1020, endPoint y: 159, distance: 98.3
click at [1020, 159] on div "Understand your website's audience. Use brand/non-brand break downs and segment…" at bounding box center [582, 263] width 923 height 624
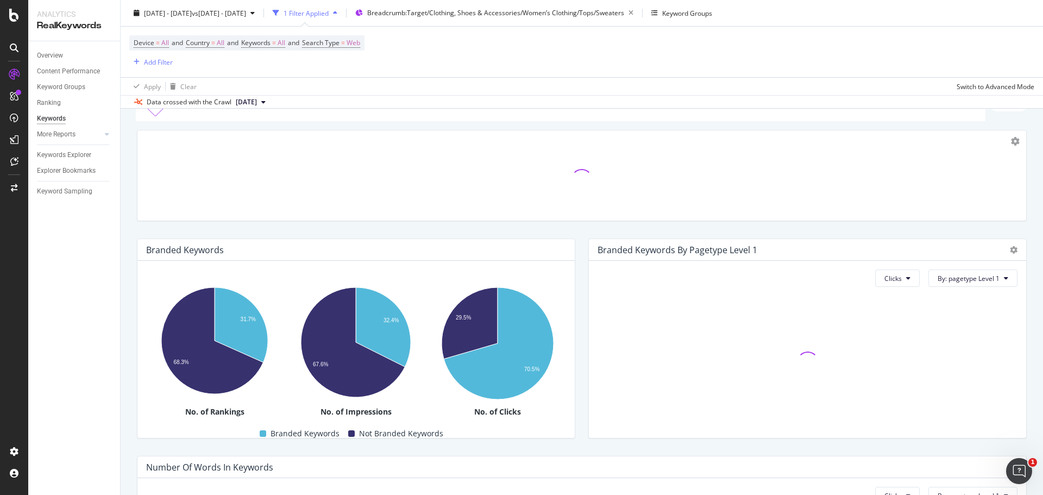
scroll to position [0, 0]
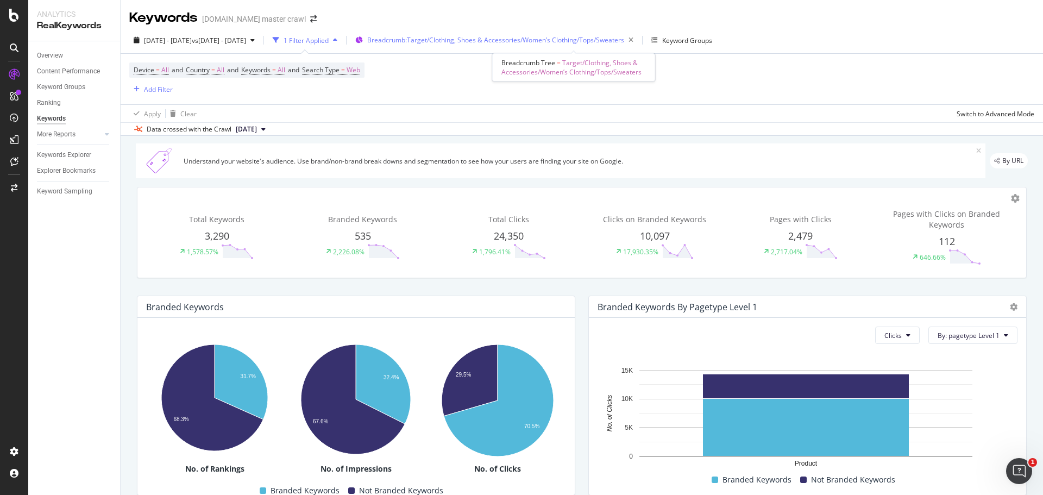
click at [486, 35] on span "Breadcrumb: Target/Clothing, Shoes & Accessories/Women’s Clothing/Tops/Sweaters" at bounding box center [495, 39] width 257 height 9
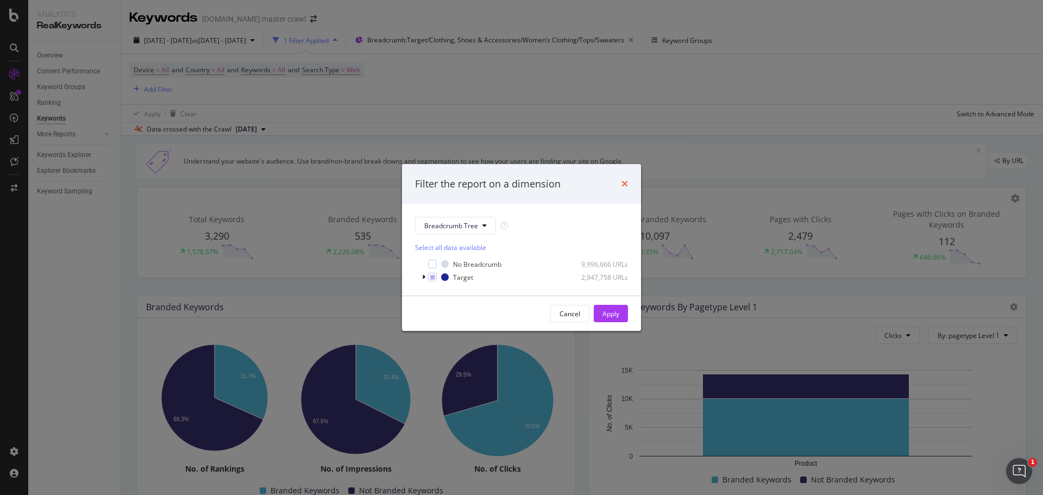
click at [627, 185] on icon "times" at bounding box center [625, 183] width 7 height 9
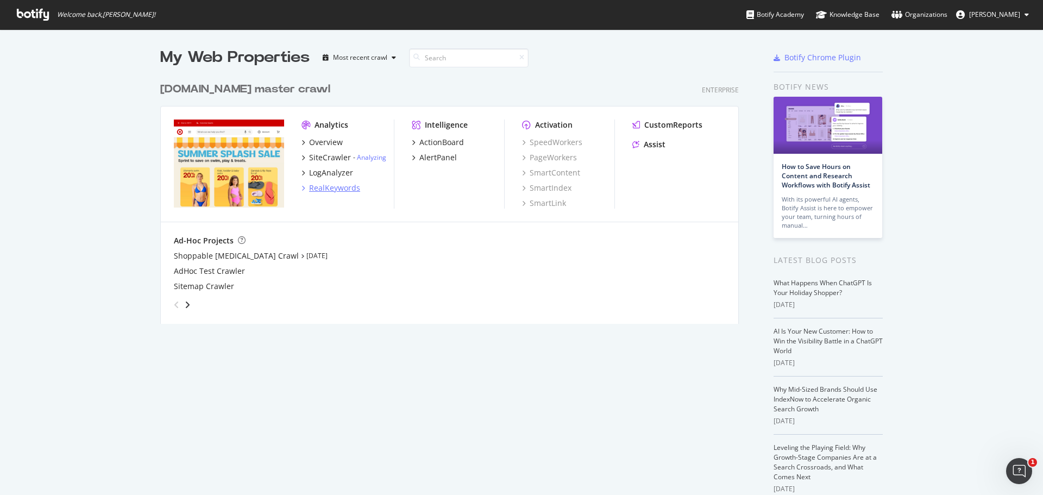
click at [337, 191] on div "RealKeywords" at bounding box center [334, 188] width 51 height 11
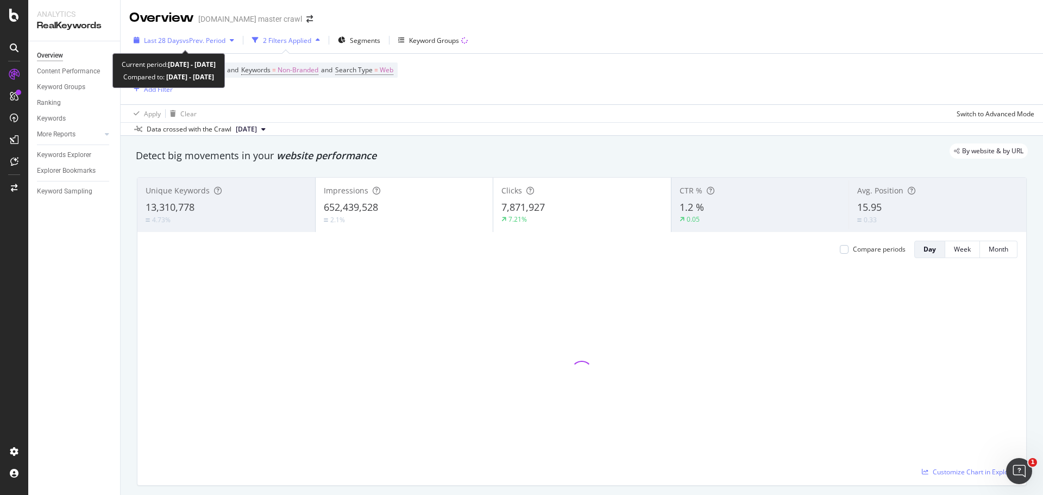
click at [187, 44] on span "vs Prev. Period" at bounding box center [204, 40] width 43 height 9
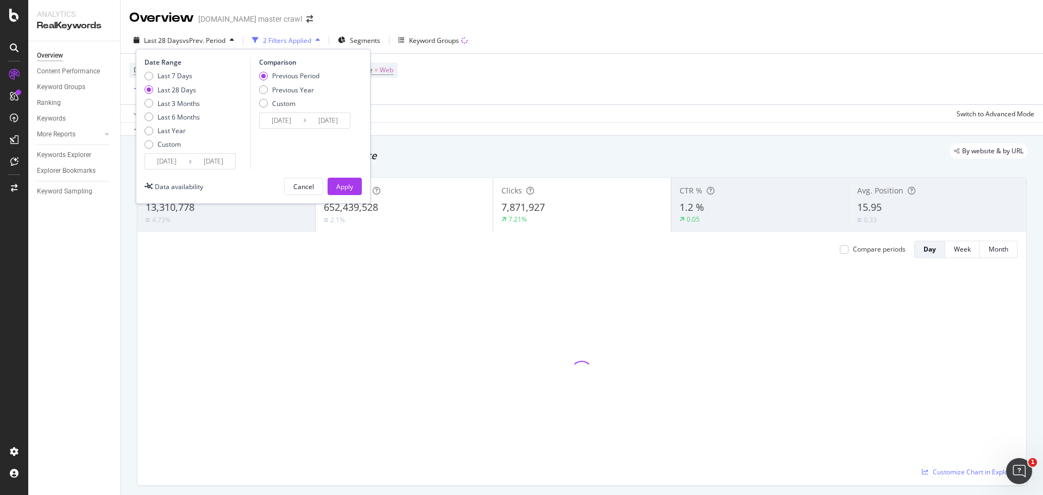
click at [166, 164] on input "2025/08/04" at bounding box center [166, 161] width 43 height 15
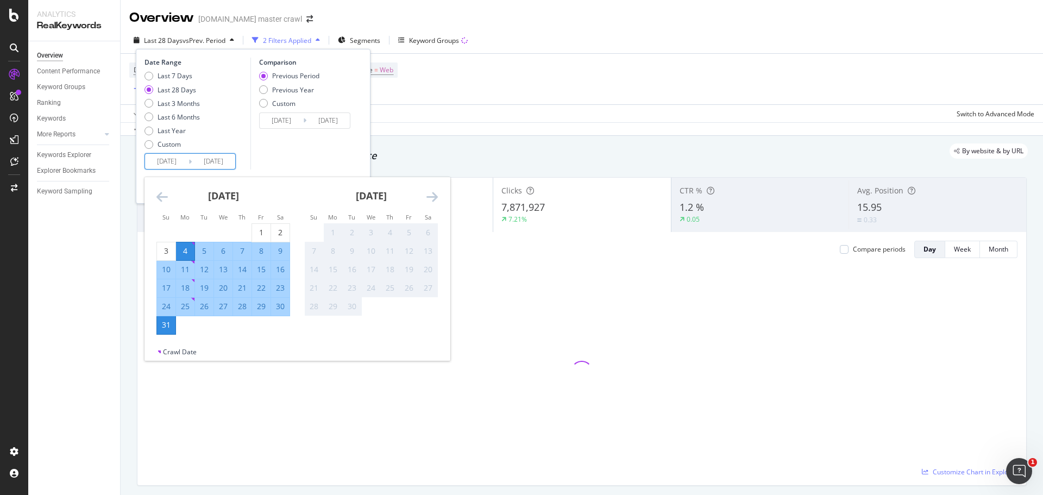
click at [162, 195] on icon "Move backward to switch to the previous month." at bounding box center [161, 196] width 11 height 13
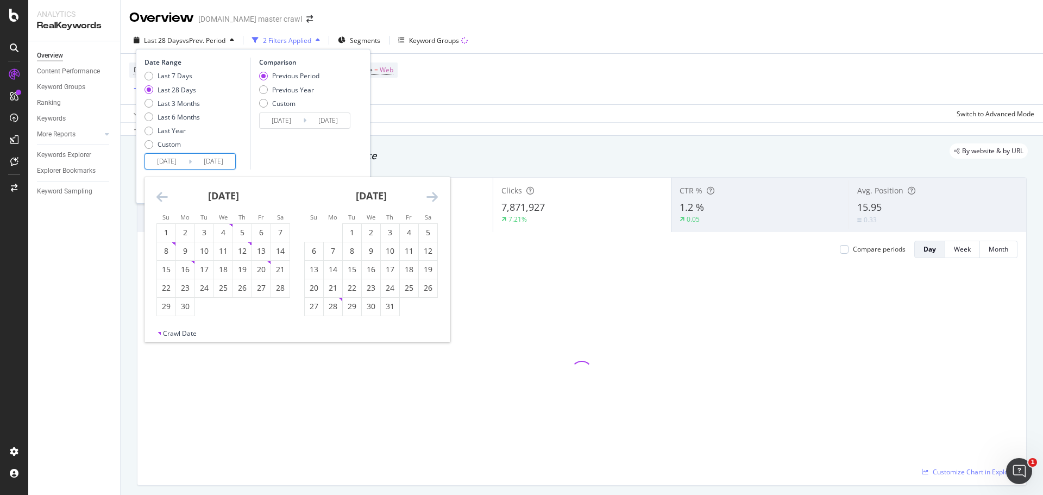
click at [162, 195] on icon "Move backward to switch to the previous month." at bounding box center [161, 196] width 11 height 13
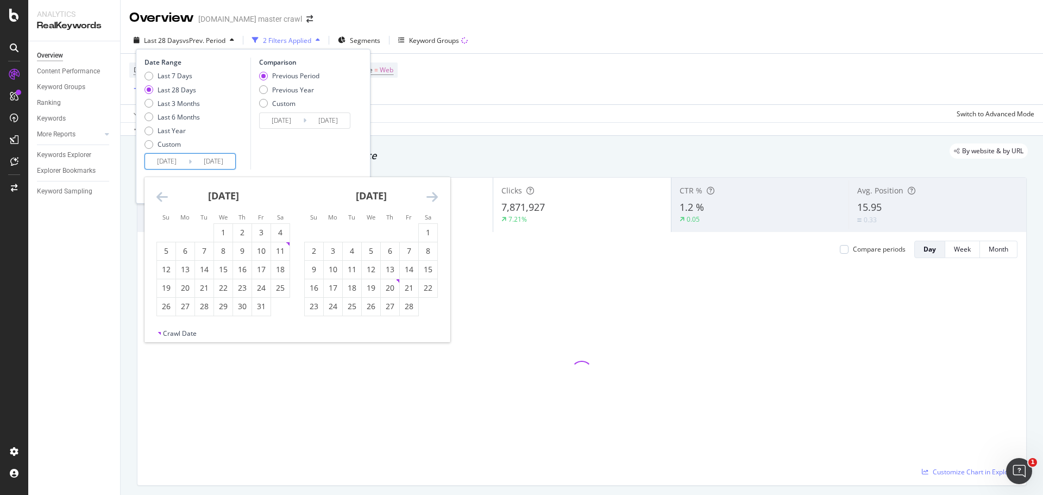
click at [162, 195] on icon "Move backward to switch to the previous month." at bounding box center [161, 196] width 11 height 13
click at [173, 231] on div "1" at bounding box center [166, 232] width 18 height 11
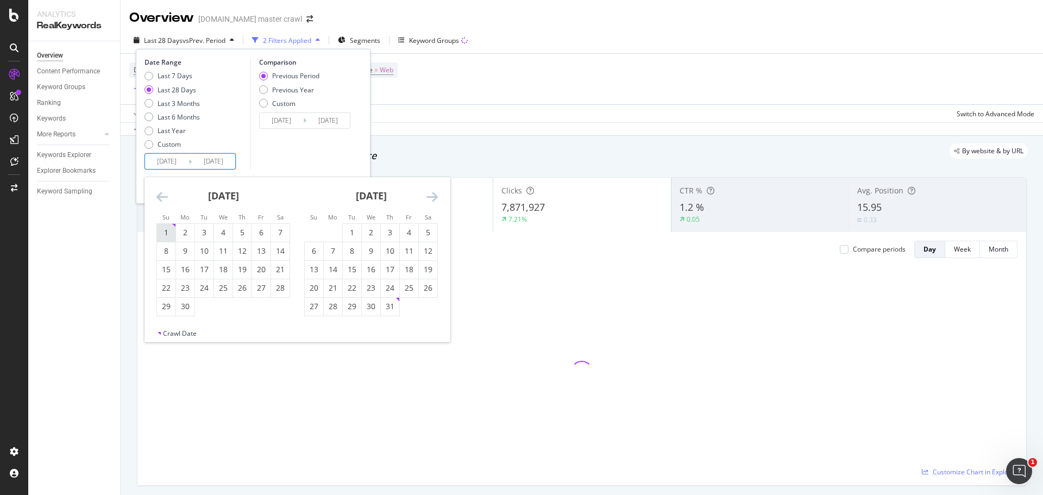
type input "2024/09/01"
type input "2023/09/02"
type input "2024/08/31"
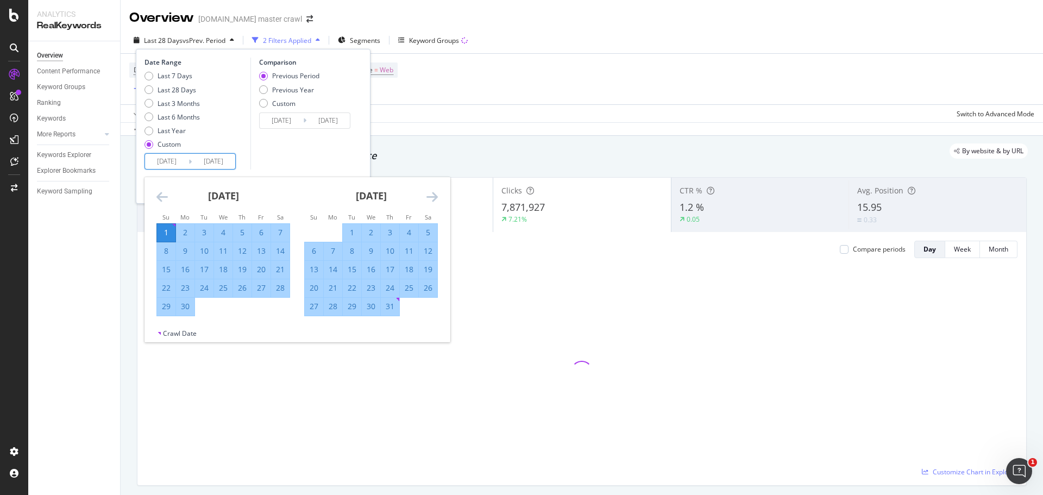
click at [427, 191] on icon "Move forward to switch to the next month." at bounding box center [432, 196] width 11 height 13
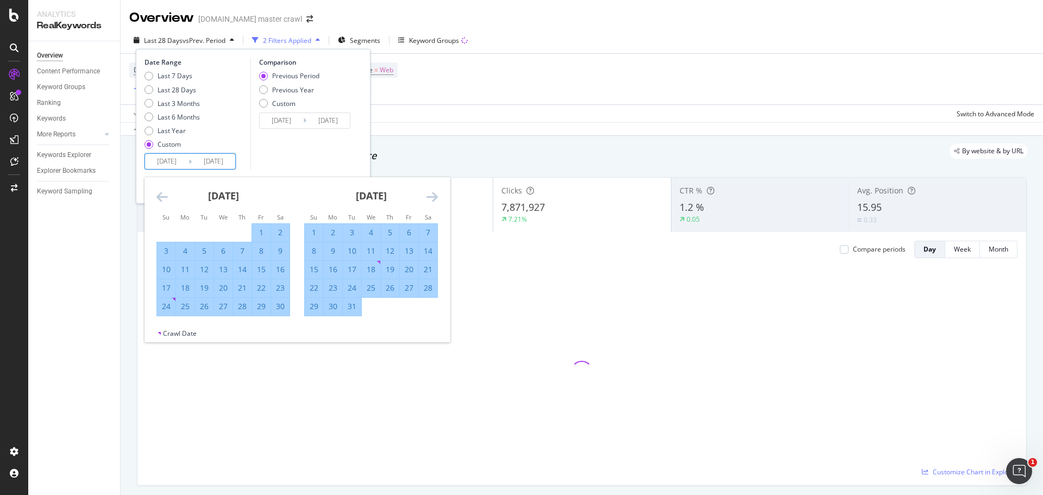
click at [432, 191] on icon "Move forward to switch to the next month." at bounding box center [432, 196] width 11 height 13
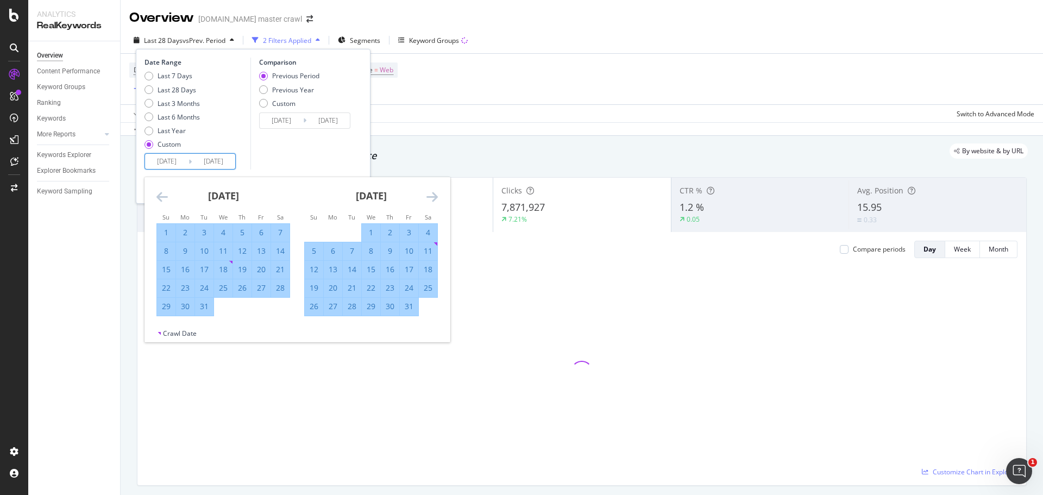
click at [428, 233] on div "4" at bounding box center [428, 232] width 18 height 11
type input "2025/01/04"
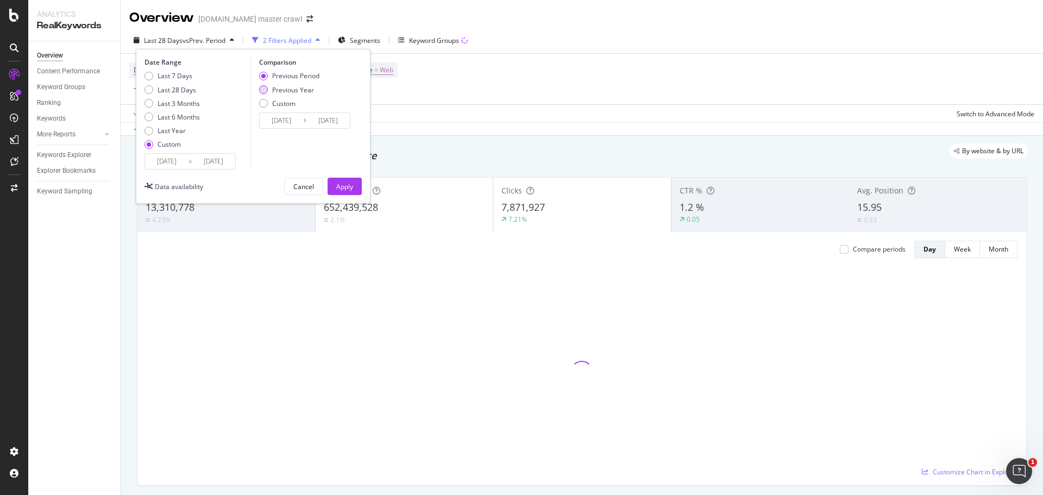
click at [291, 94] on div "Previous Year" at bounding box center [293, 89] width 42 height 9
type input "2023/09/03"
type input "2024/01/06"
click at [346, 184] on div "Apply" at bounding box center [344, 186] width 17 height 9
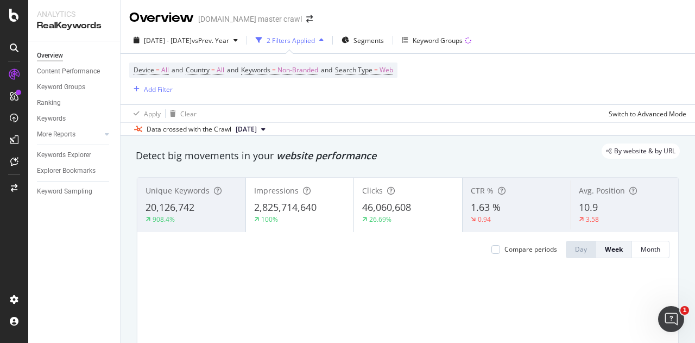
click at [471, 134] on div "Data crossed with the Crawl 2024 Dec. 18th" at bounding box center [408, 128] width 575 height 13
click at [384, 33] on div "Segments" at bounding box center [363, 40] width 42 height 16
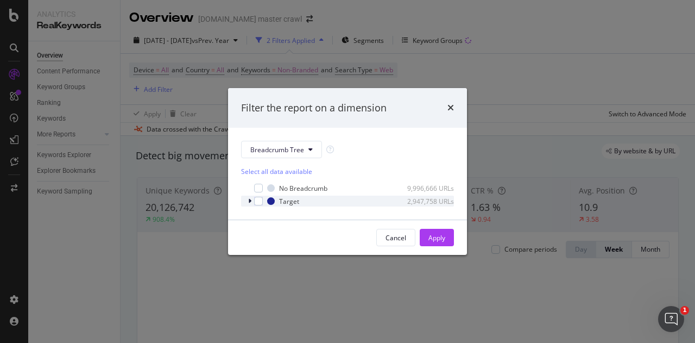
click at [250, 199] on icon "modal" at bounding box center [249, 201] width 3 height 7
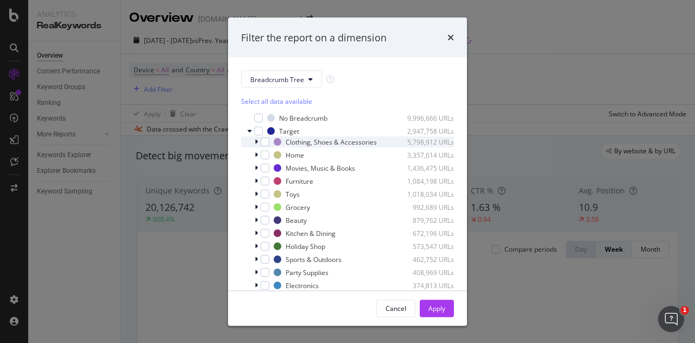
click at [256, 145] on icon "modal" at bounding box center [256, 142] width 3 height 7
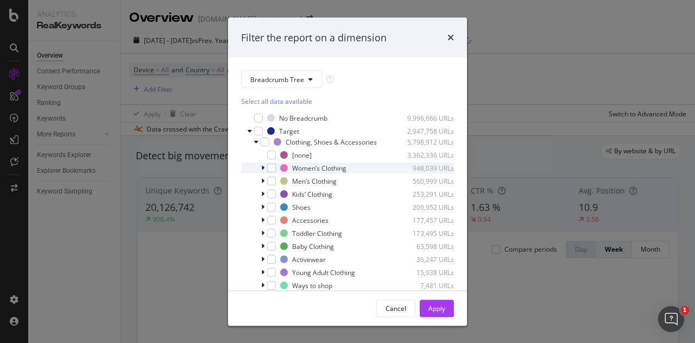
click at [262, 171] on icon "modal" at bounding box center [262, 168] width 3 height 7
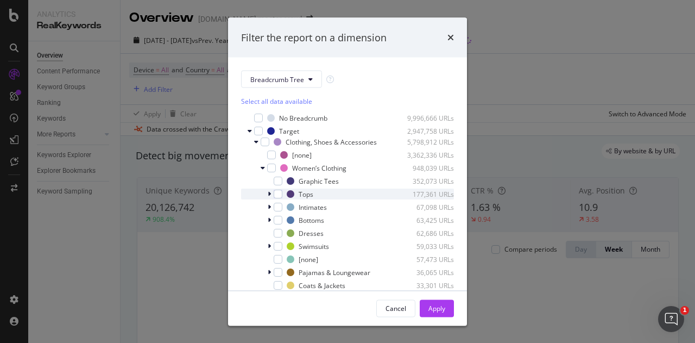
click at [269, 197] on icon "modal" at bounding box center [269, 194] width 3 height 7
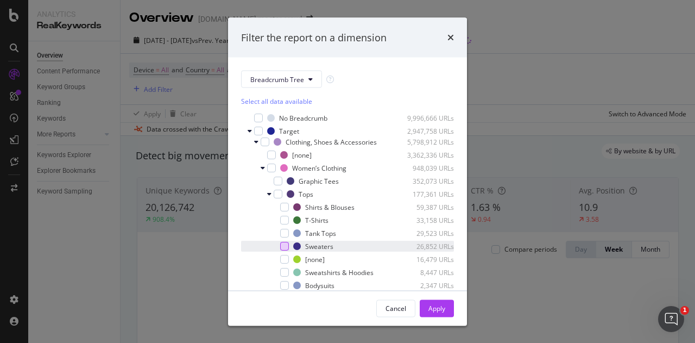
click at [281, 250] on div "modal" at bounding box center [284, 246] width 9 height 9
click at [444, 306] on div "Apply" at bounding box center [437, 307] width 17 height 9
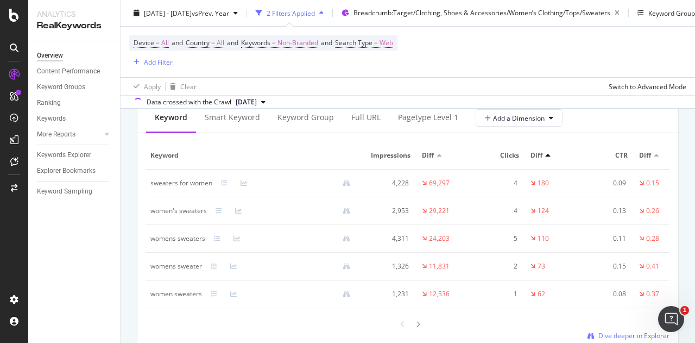
scroll to position [1259, 0]
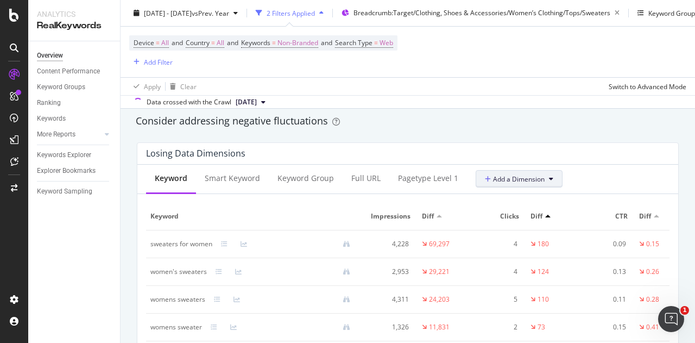
click at [504, 184] on span "Add a Dimension" at bounding box center [515, 178] width 60 height 9
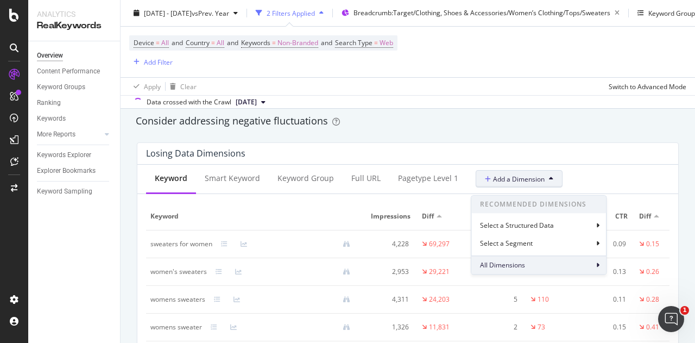
click at [511, 259] on div "All Dimensions" at bounding box center [539, 265] width 135 height 18
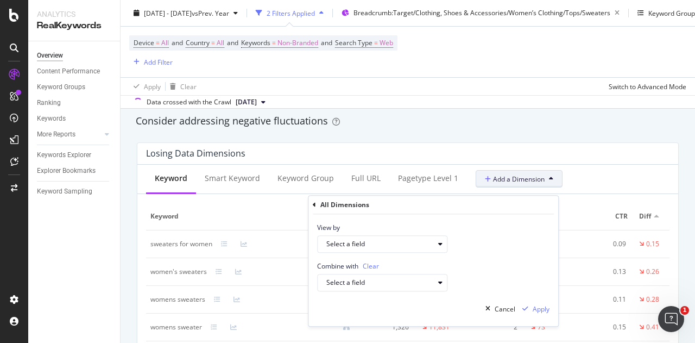
click at [511, 259] on div "Combine with Clear Select a field" at bounding box center [434, 272] width 250 height 39
click at [388, 247] on div "Select a field" at bounding box center [387, 244] width 121 height 15
click at [500, 187] on button "Add a Dimension" at bounding box center [519, 178] width 87 height 17
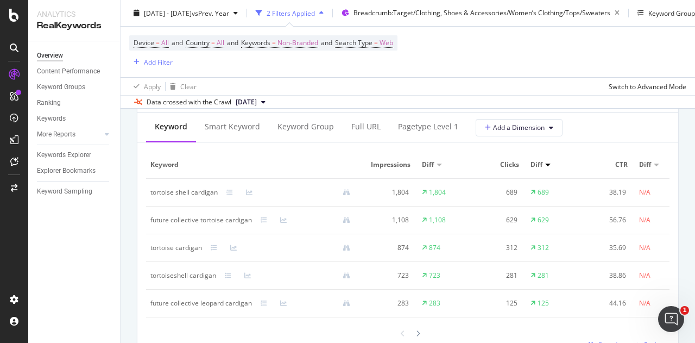
scroll to position [984, 0]
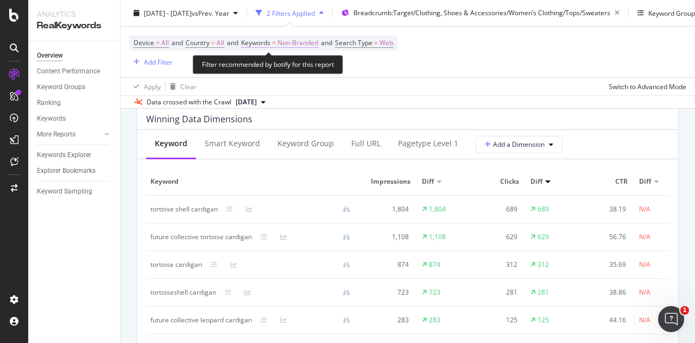
click at [293, 46] on span "Non-Branded" at bounding box center [298, 42] width 41 height 15
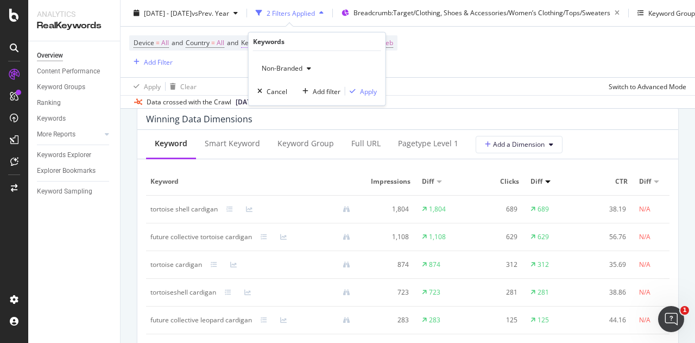
click at [293, 46] on div "Keywords" at bounding box center [317, 42] width 128 height 18
click at [457, 97] on div "Data crossed with the Crawl 2024 Dec. 18th" at bounding box center [408, 101] width 575 height 13
